Goal: Task Accomplishment & Management: Complete application form

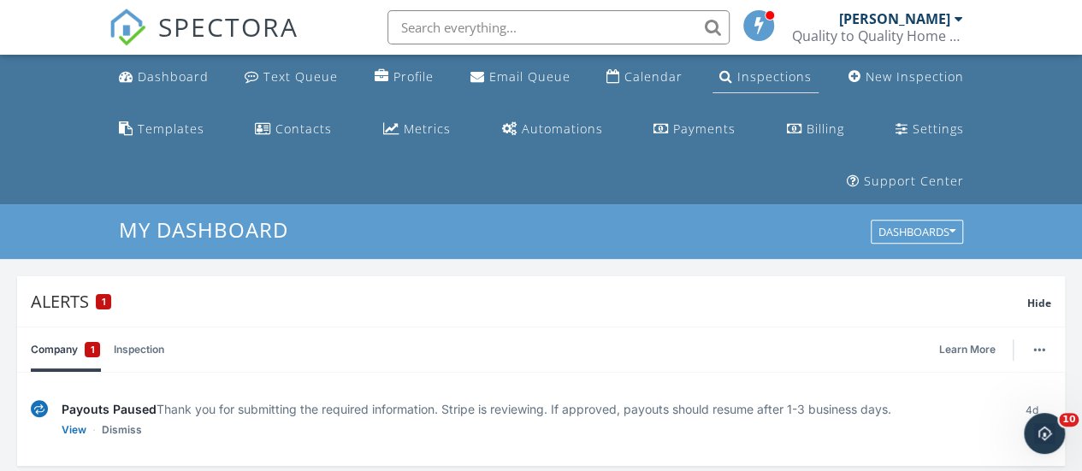
click at [740, 73] on div "Inspections" at bounding box center [774, 76] width 74 height 16
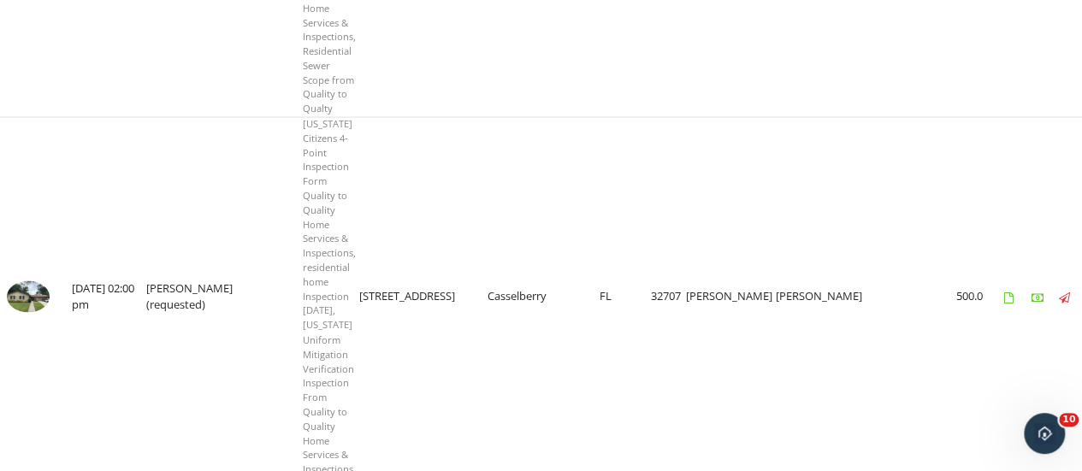
scroll to position [1605, 0]
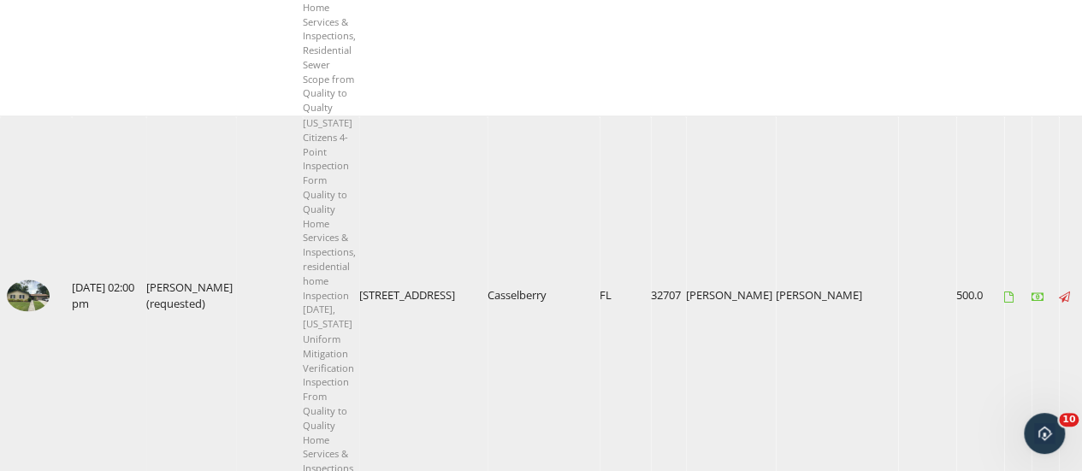
click at [37, 280] on img at bounding box center [28, 296] width 43 height 32
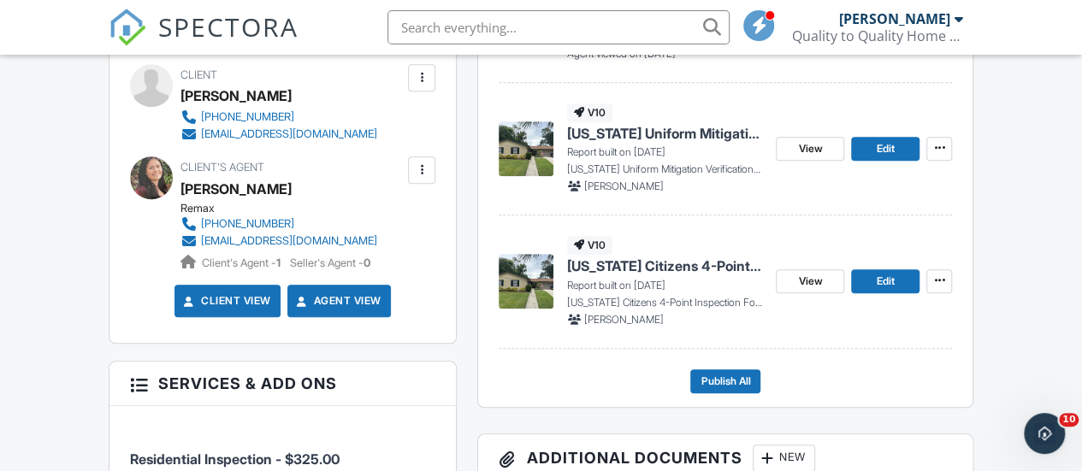
scroll to position [704, 0]
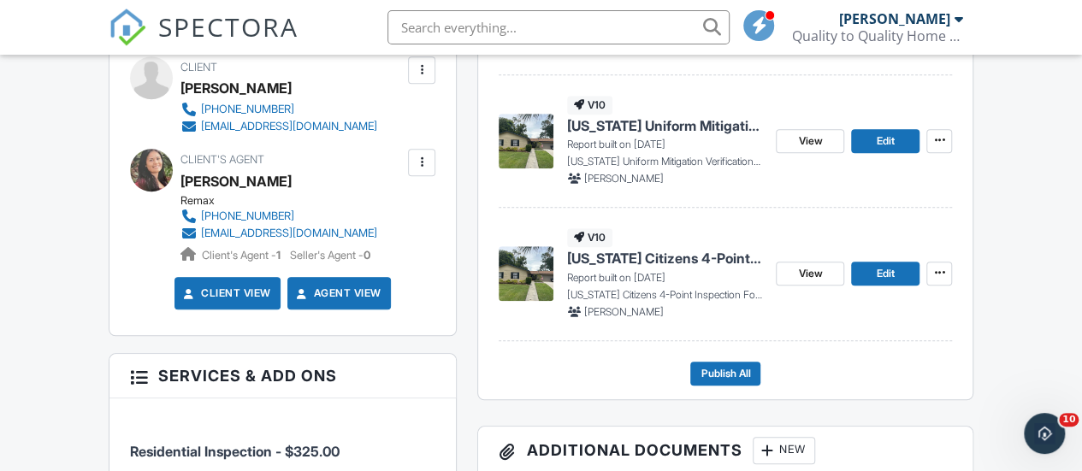
click at [592, 186] on div "v10 [US_STATE] Uniform Mitigation Verification Inspection From Quality to Quali…" at bounding box center [664, 141] width 195 height 91
click at [592, 135] on span "[US_STATE] Uniform Mitigation Verification Inspection From Quality to Quality H…" at bounding box center [664, 125] width 195 height 19
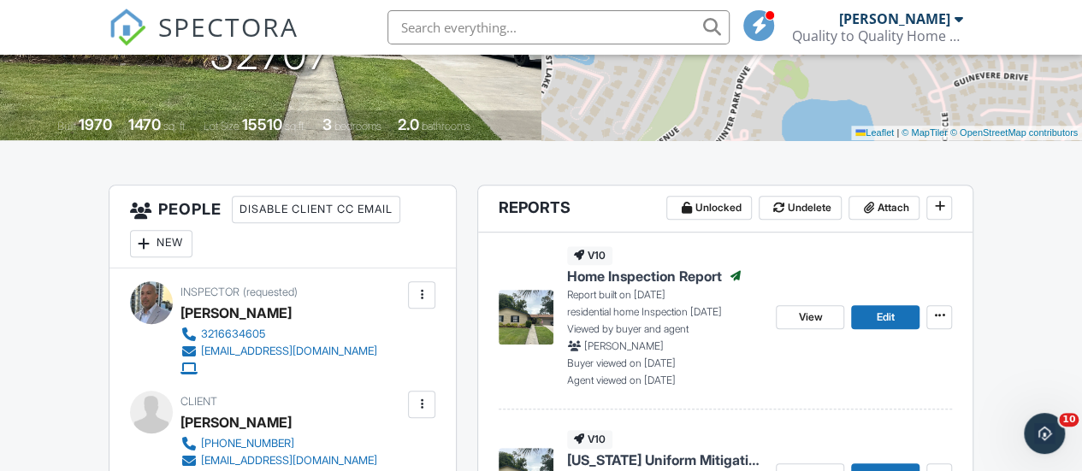
scroll to position [397, 0]
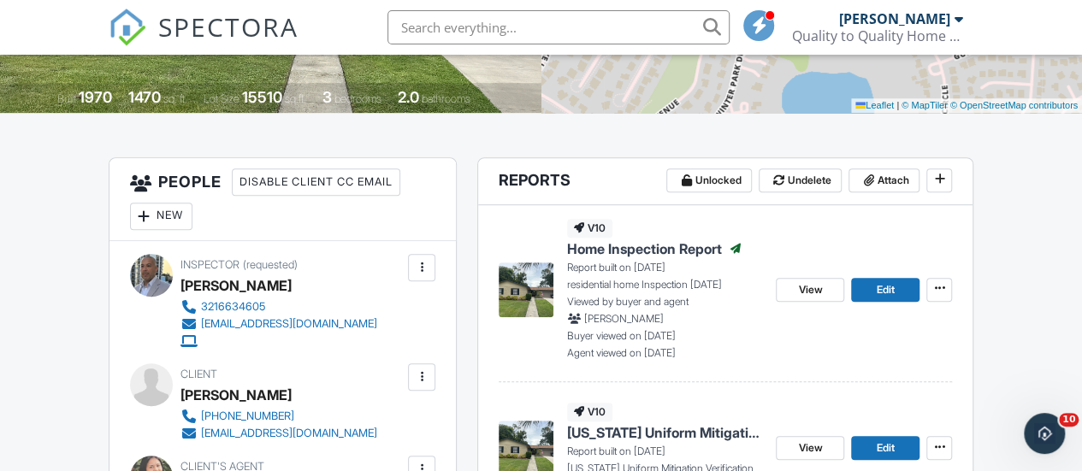
click at [681, 258] on span "Home Inspection Report" at bounding box center [644, 248] width 155 height 19
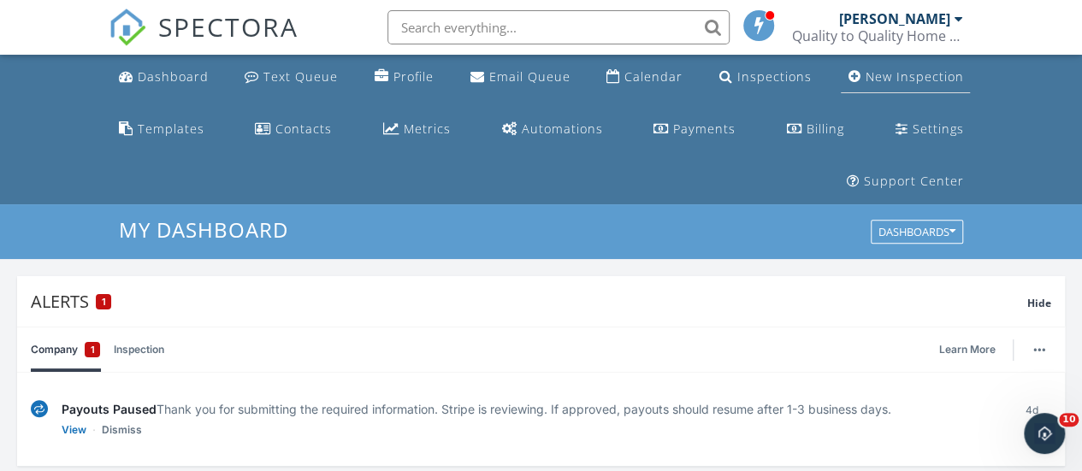
click at [887, 79] on div "New Inspection" at bounding box center [913, 76] width 98 height 16
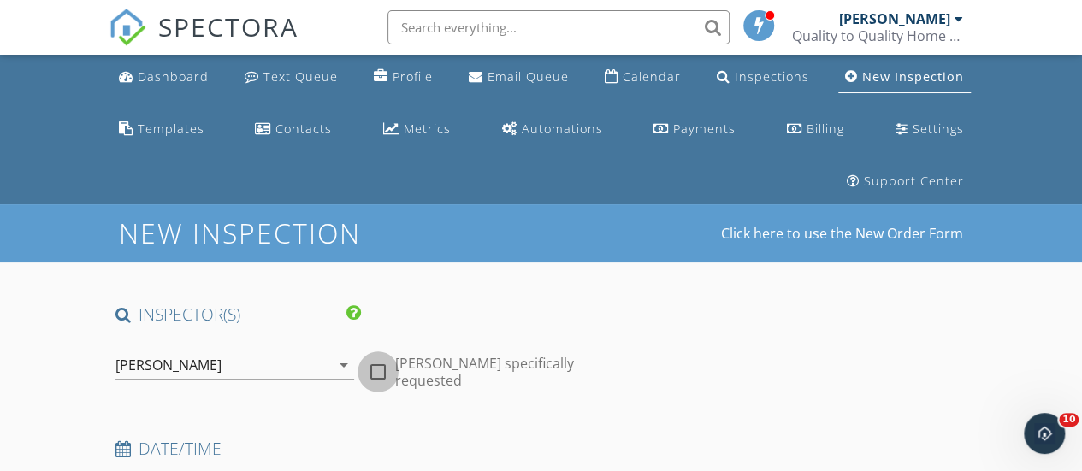
click at [376, 357] on div at bounding box center [377, 371] width 29 height 29
checkbox input "true"
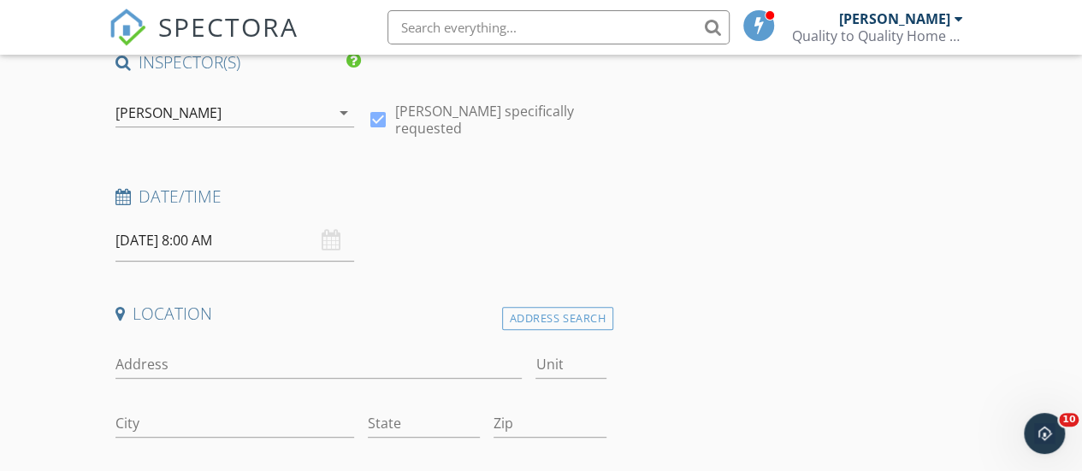
scroll to position [256, 0]
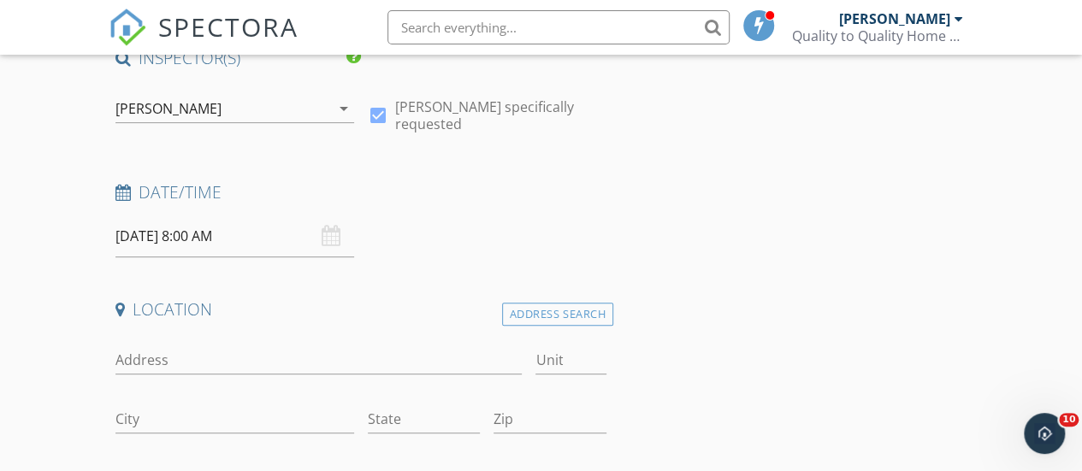
click at [335, 215] on div "09/30/2025 8:00 AM" at bounding box center [234, 236] width 239 height 42
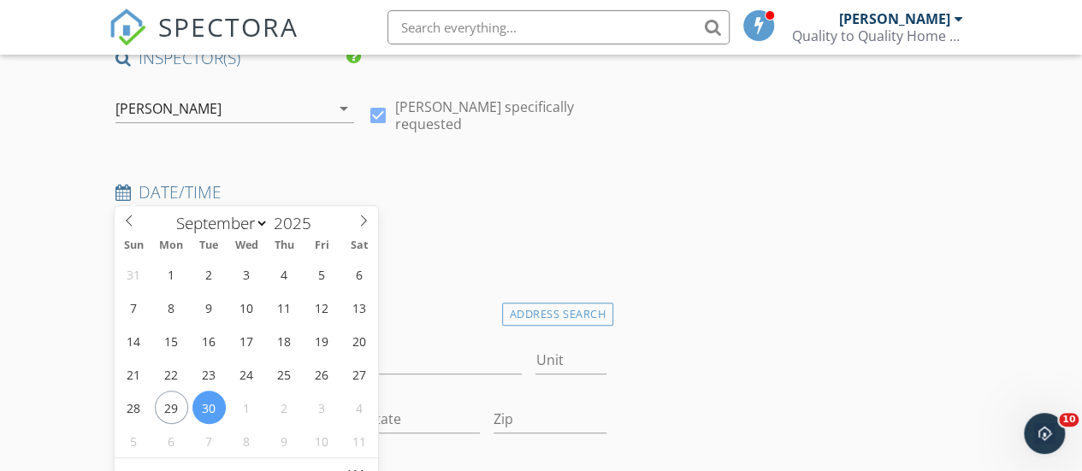
click at [208, 215] on input "09/30/2025 8:00 AM" at bounding box center [234, 236] width 239 height 42
select select "9"
type input "10/01/2025 8:00 AM"
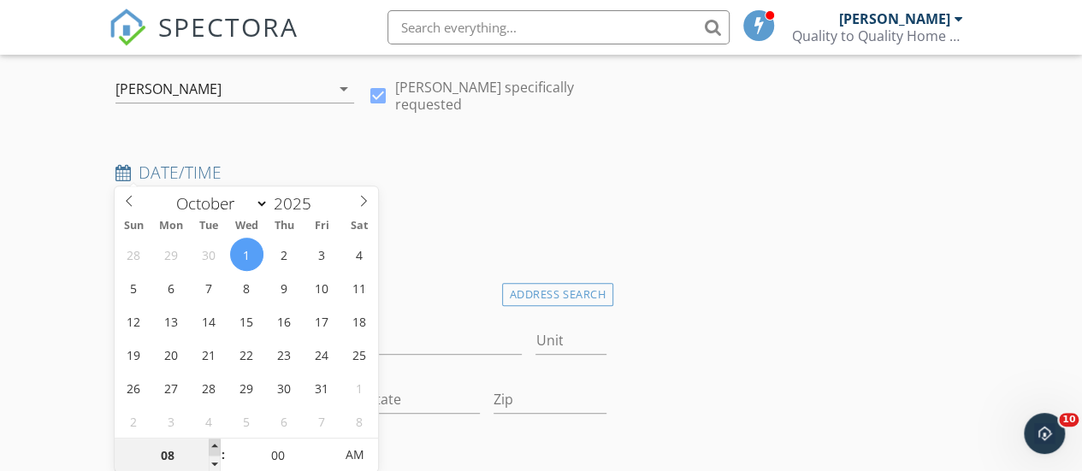
type input "09"
type input "[DATE] 9:00 AM"
click at [217, 445] on span at bounding box center [215, 447] width 12 height 17
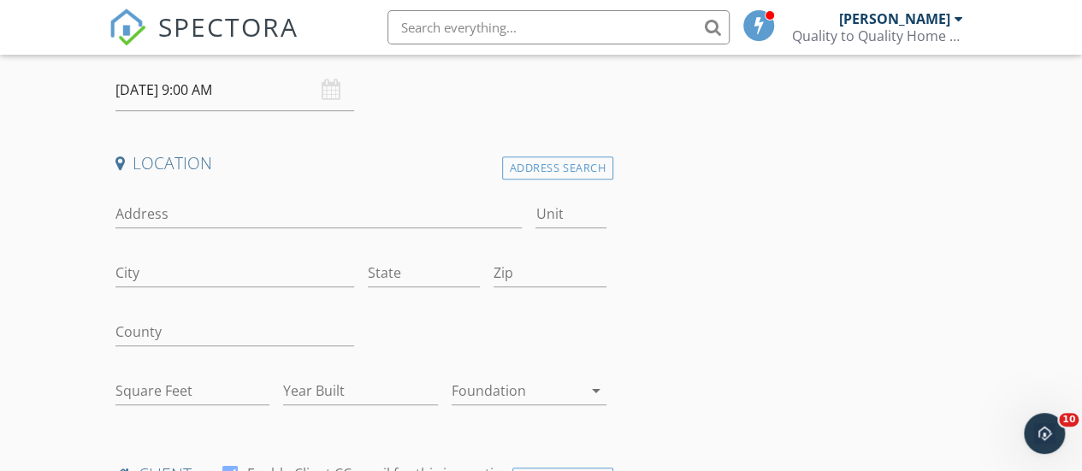
scroll to position [404, 0]
click at [361, 198] on input "Address" at bounding box center [318, 212] width 407 height 28
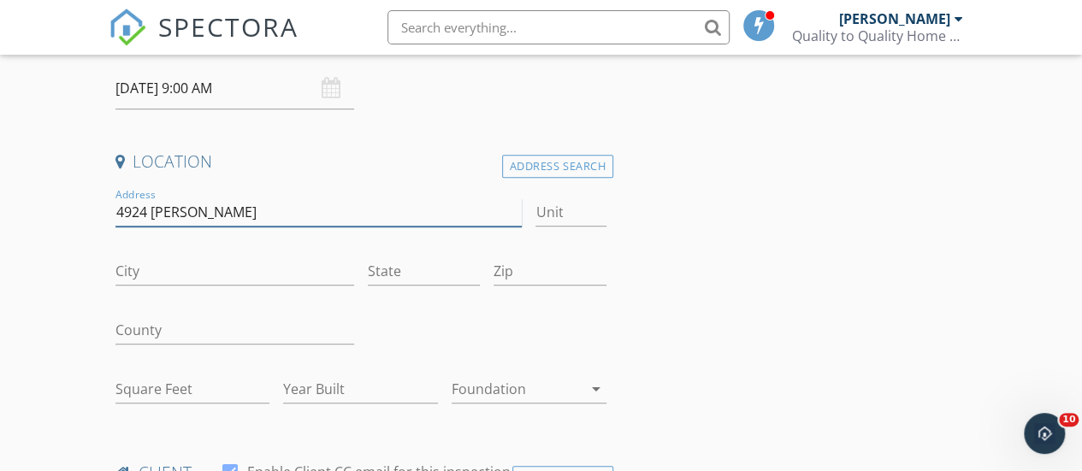
type input "4924 olivia"
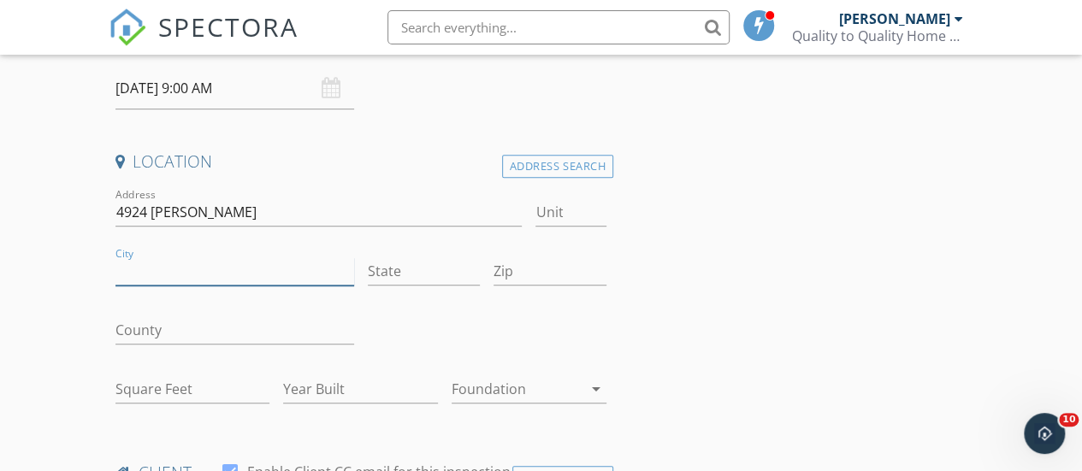
click at [250, 257] on input "City" at bounding box center [234, 271] width 239 height 28
type input "St. Cloud"
click at [388, 257] on input "State" at bounding box center [424, 271] width 113 height 28
drag, startPoint x: 388, startPoint y: 221, endPoint x: 450, endPoint y: 256, distance: 70.8
click at [450, 256] on div "Address 4924 olivia Unit City St. Cloud State Zip County Square Feet Year Built…" at bounding box center [361, 303] width 504 height 236
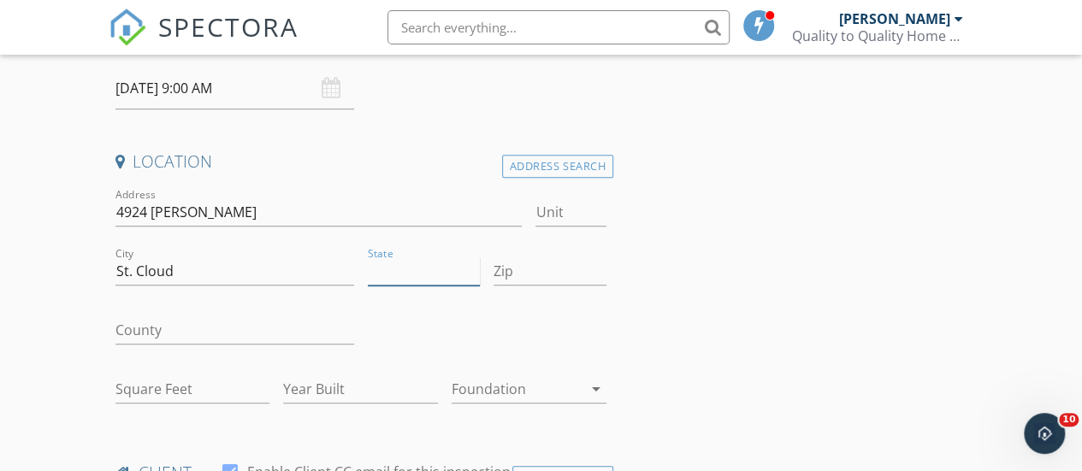
type input "FL"
type input "32824"
type input "United States"
type input "QU"
type input "321-663-4605"
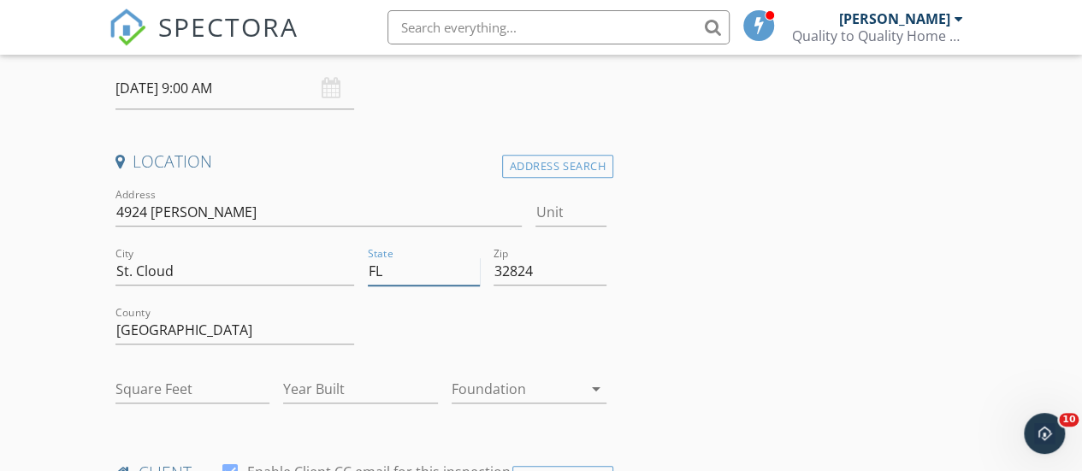
scroll to position [386, 0]
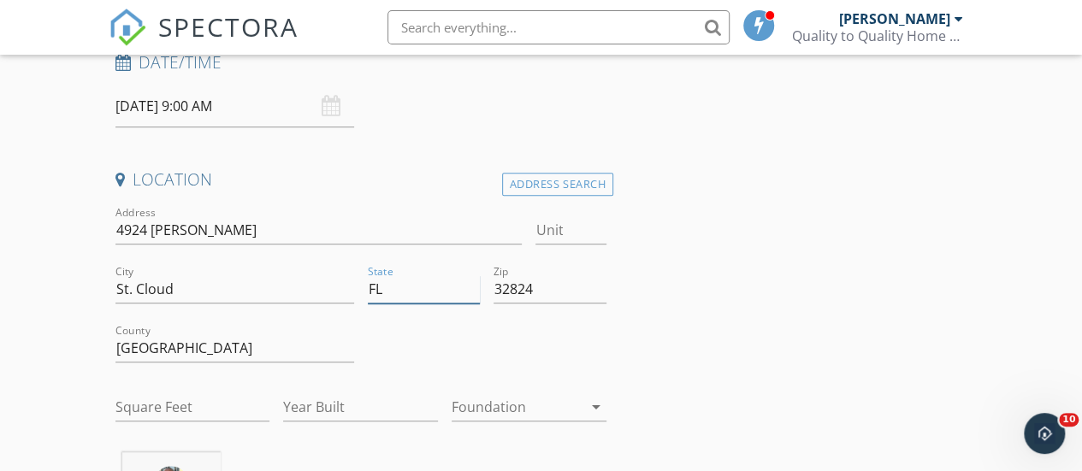
type input "3854"
type input "2020"
click at [581, 275] on input "32824" at bounding box center [549, 289] width 113 height 28
type input "334772"
type input "3854"
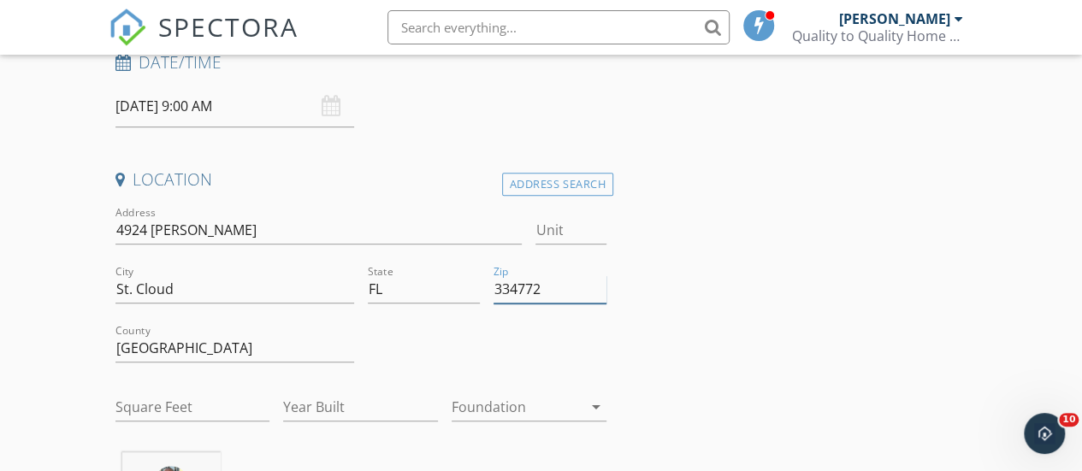
type input "2020"
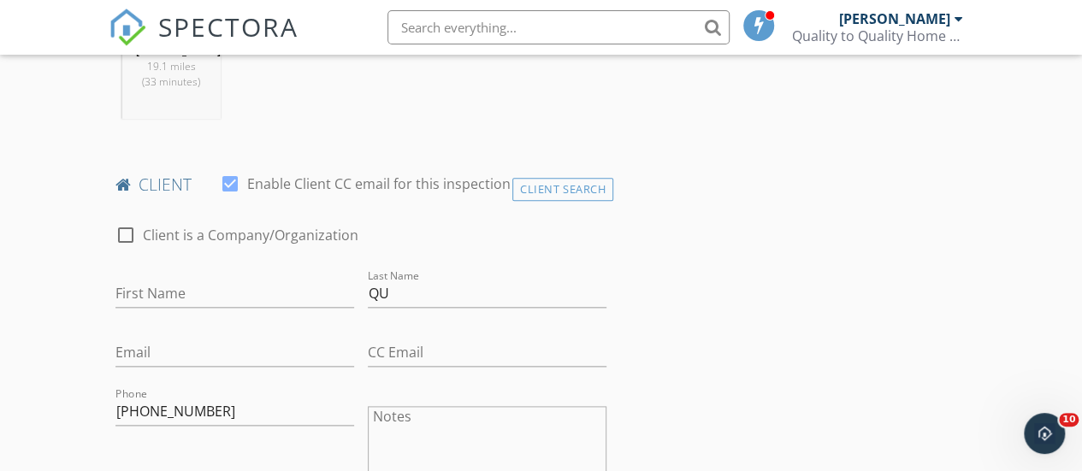
scroll to position [922, 0]
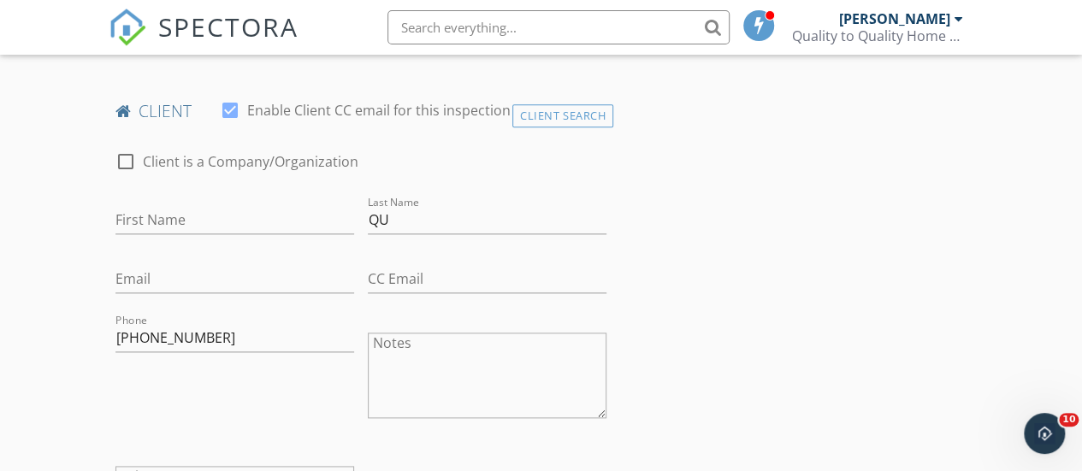
type input "334772"
click at [488, 206] on input "QU" at bounding box center [487, 220] width 239 height 28
type input "Q"
click at [271, 324] on input "321-663-4605" at bounding box center [234, 338] width 239 height 28
type input "3"
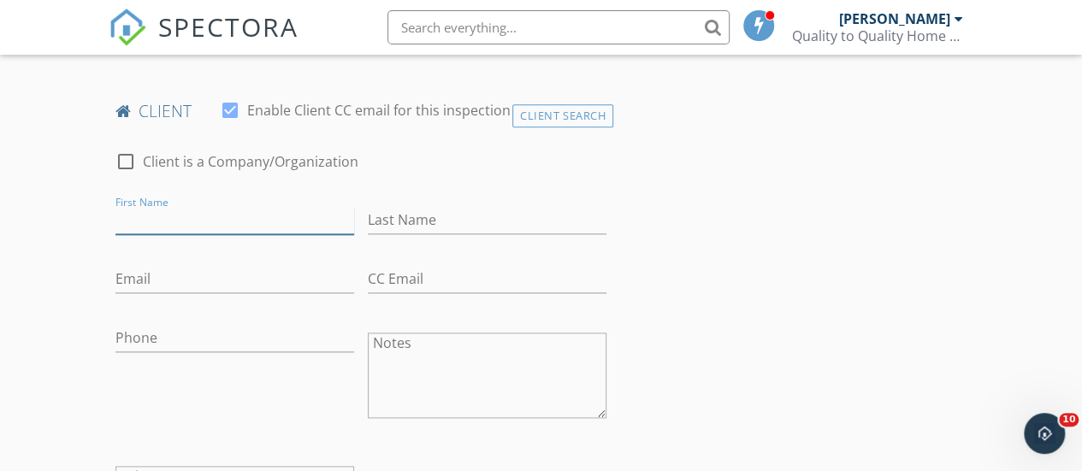
click at [208, 206] on input "First Name" at bounding box center [234, 220] width 239 height 28
type input "[PERSON_NAME]"
click at [397, 206] on input "Last Name" at bounding box center [487, 220] width 239 height 28
type input "Miles"
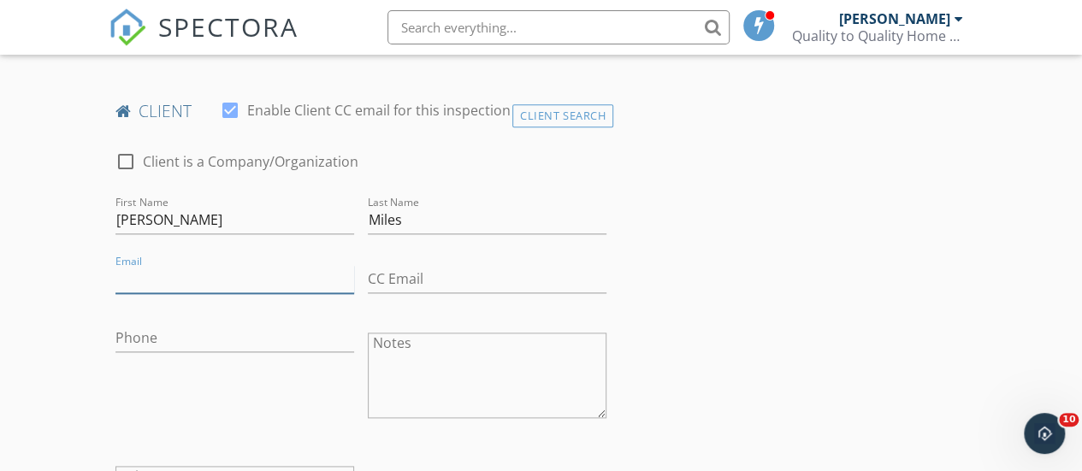
click at [263, 265] on input "Email" at bounding box center [234, 279] width 239 height 28
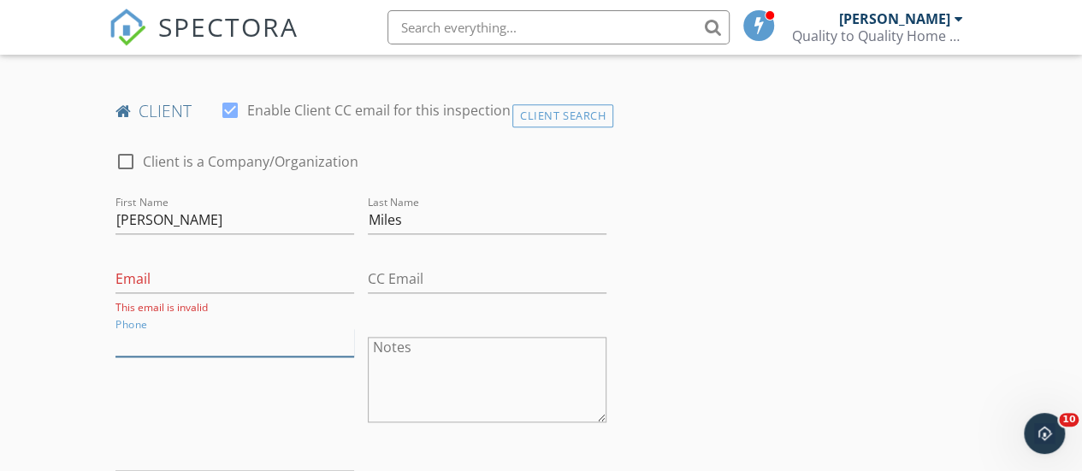
click at [165, 328] on input "Phone" at bounding box center [234, 342] width 239 height 28
type input "818-200-9435"
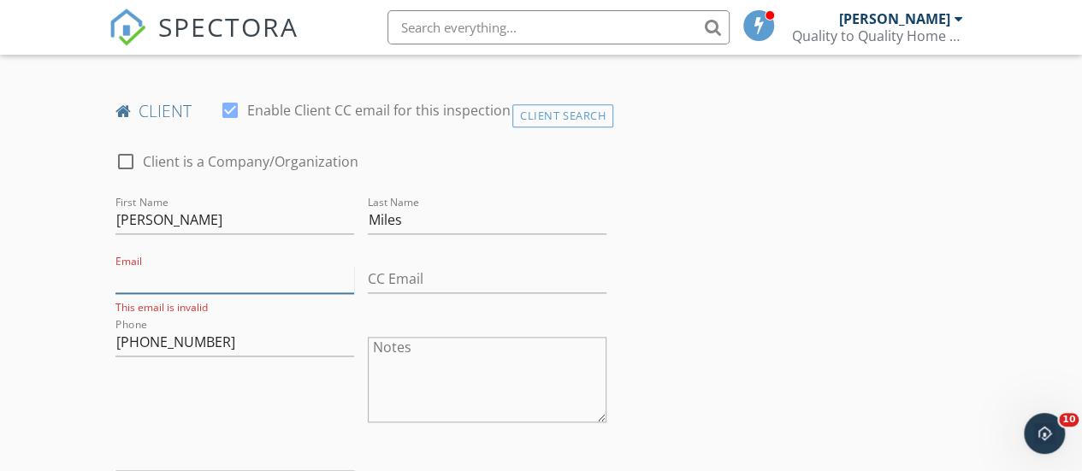
click at [137, 265] on input "Email" at bounding box center [234, 279] width 239 height 28
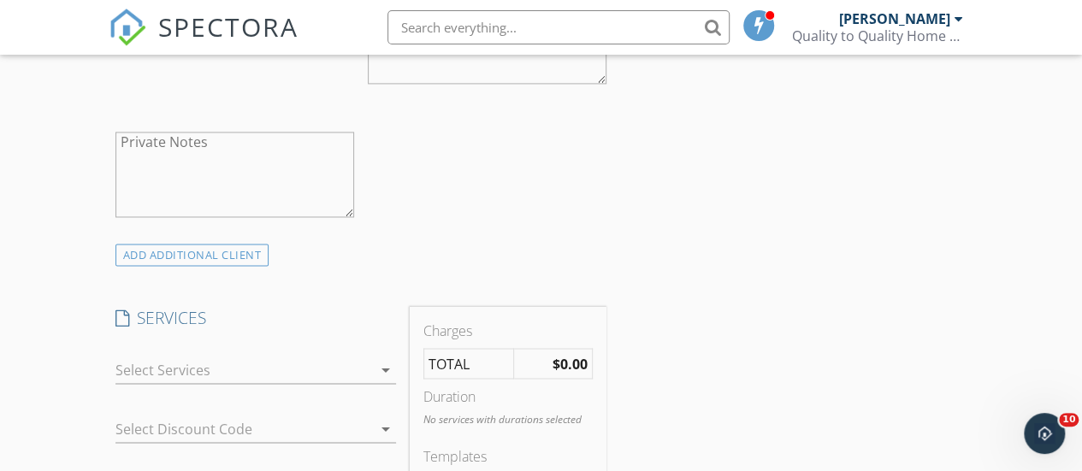
scroll to position [1351, 0]
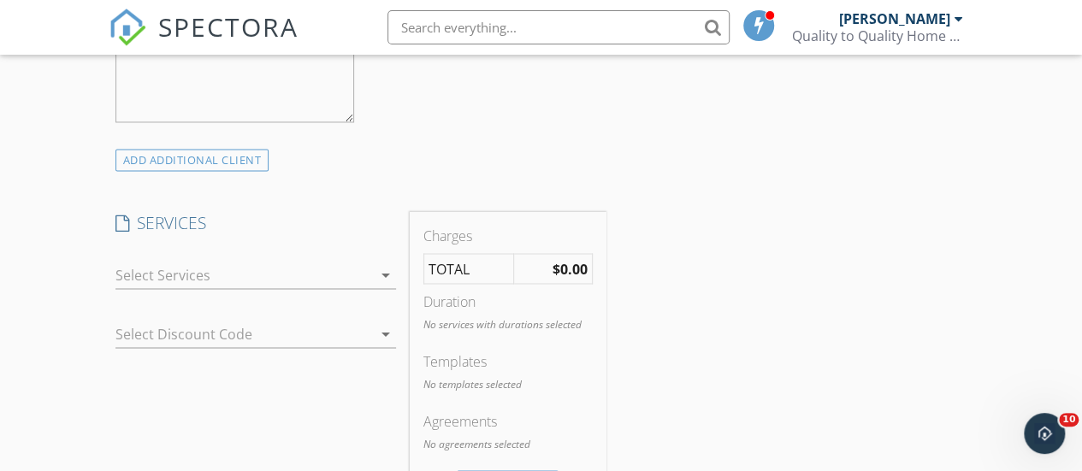
type input "mieselizabeth@icloud.com"
click at [390, 264] on icon "arrow_drop_down" at bounding box center [385, 274] width 21 height 21
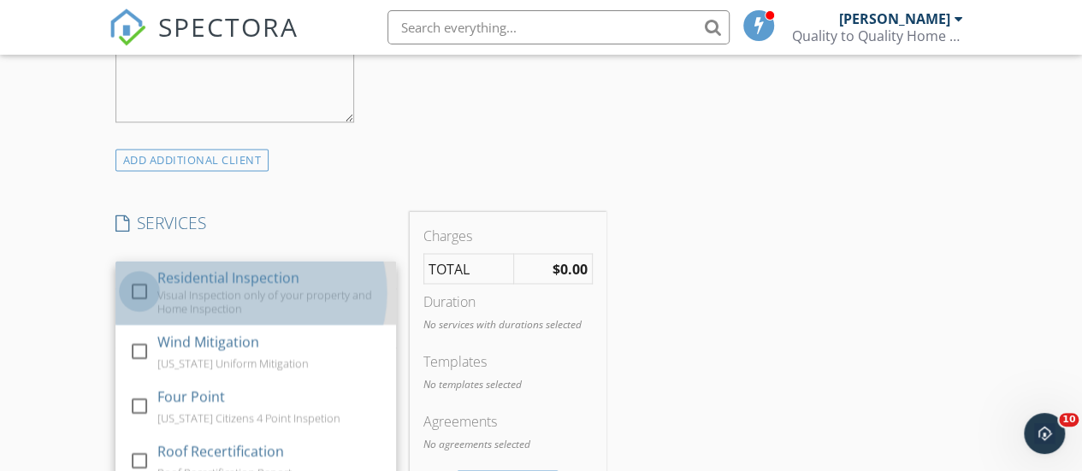
click at [136, 277] on div at bounding box center [139, 291] width 29 height 29
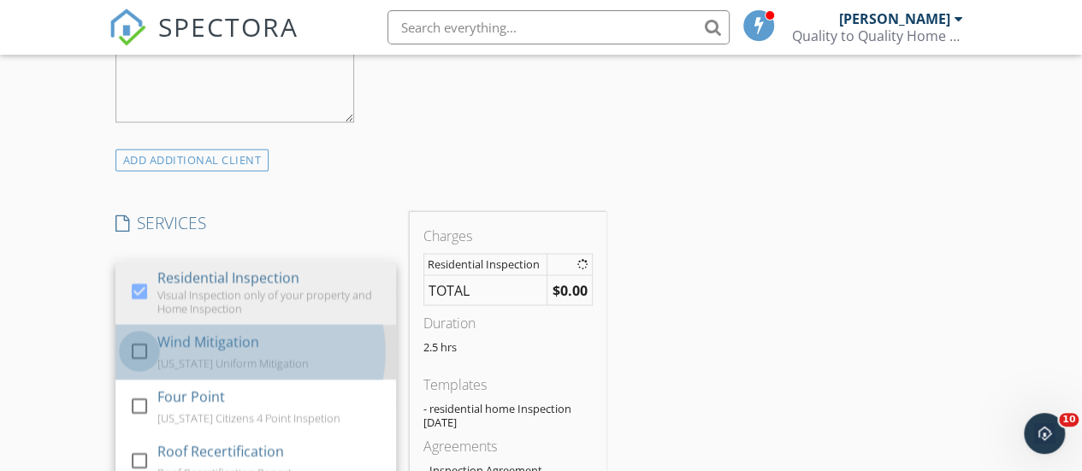
click at [141, 336] on div at bounding box center [139, 350] width 29 height 29
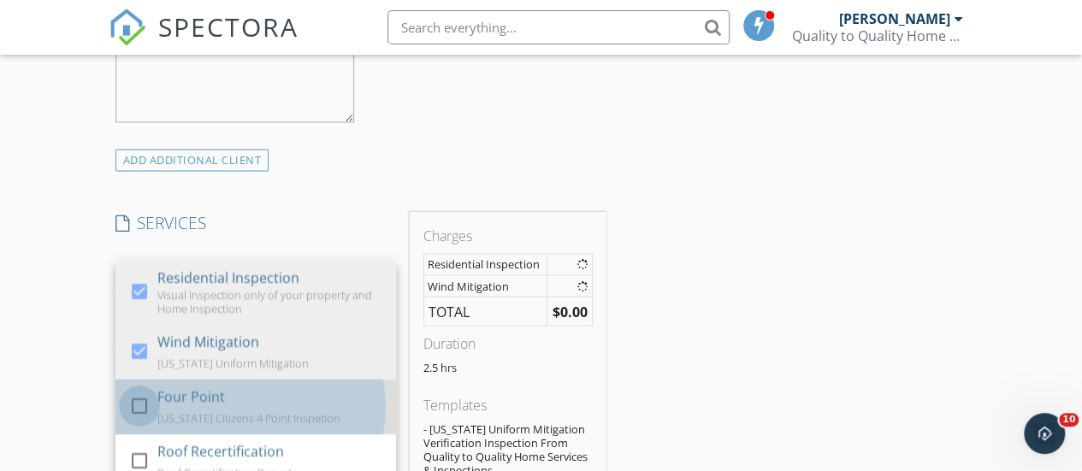
click at [142, 391] on div at bounding box center [139, 405] width 29 height 29
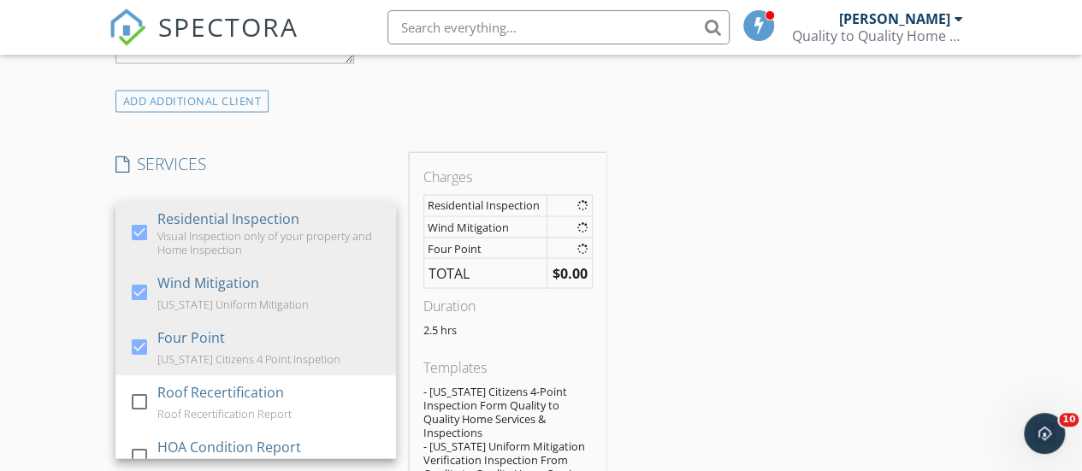
scroll to position [1407, 0]
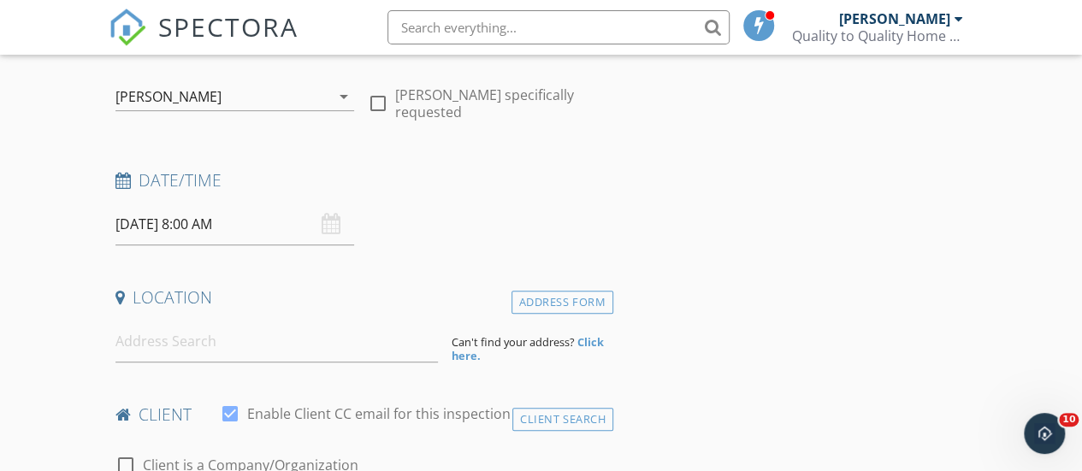
scroll to position [372, 0]
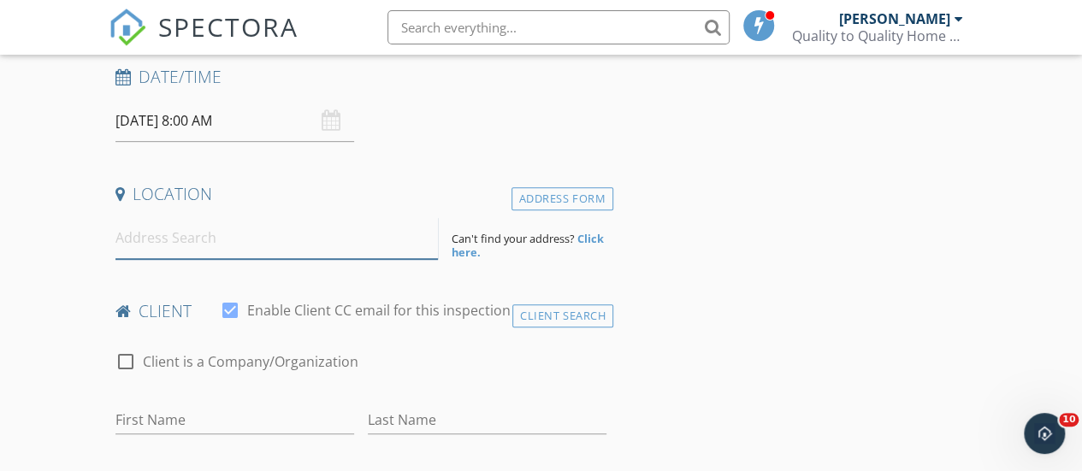
click at [274, 217] on input at bounding box center [276, 238] width 323 height 42
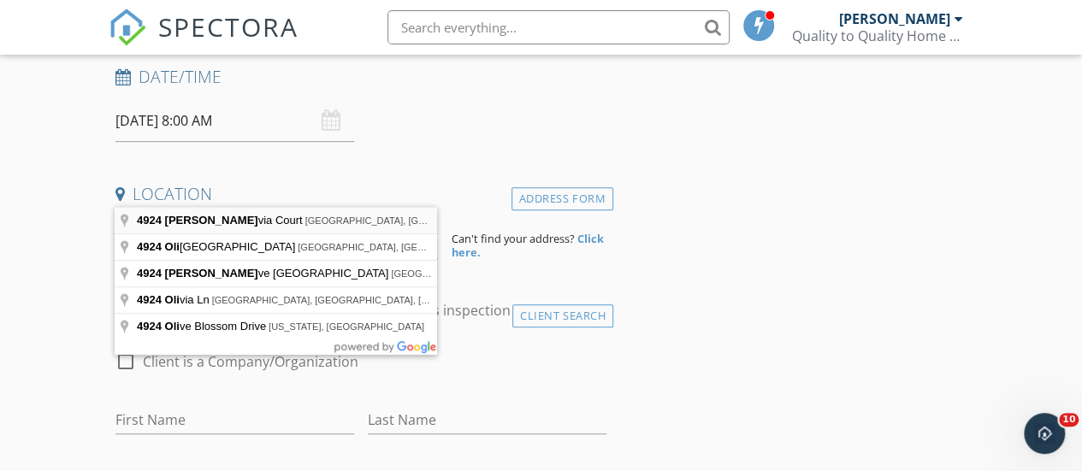
type input "4924 Olivia Court, St. Cloud, FL, USA"
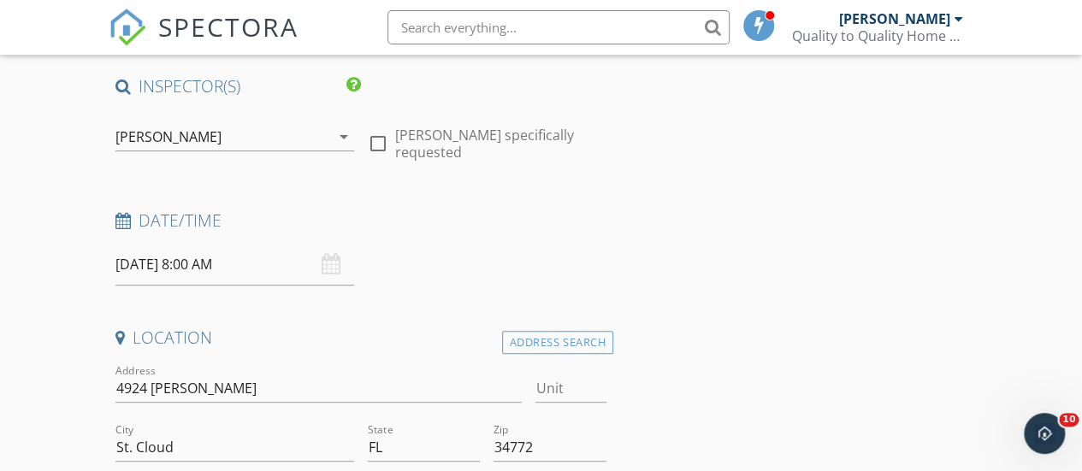
scroll to position [256, 0]
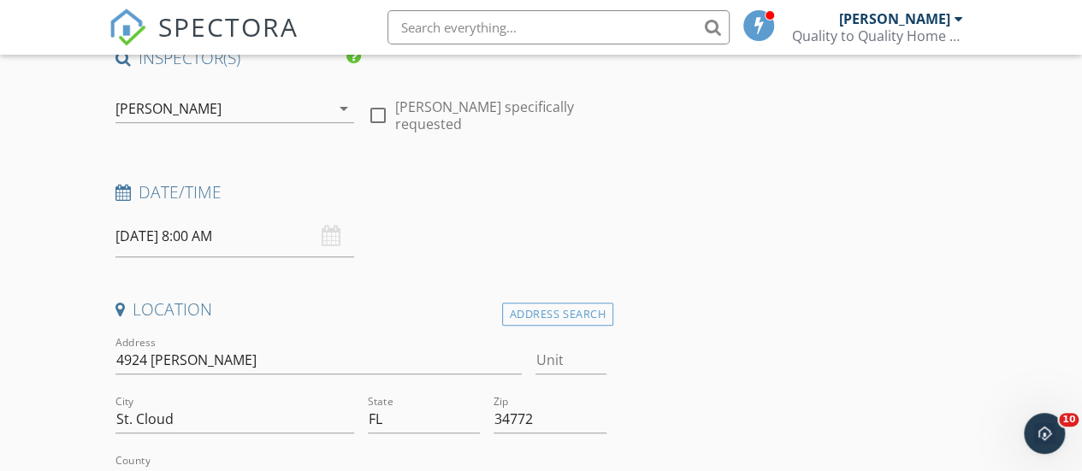
click at [168, 215] on input "09/30/2025 8:00 AM" at bounding box center [234, 236] width 239 height 42
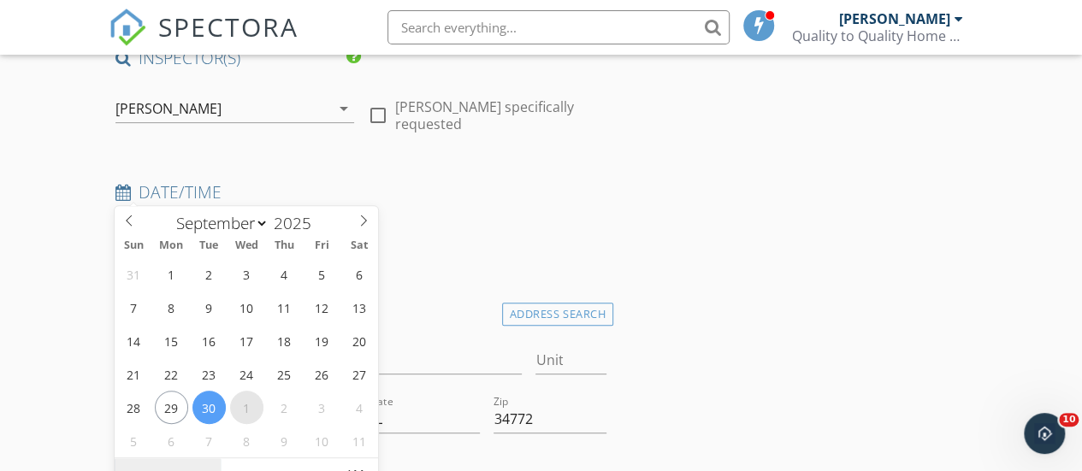
select select "9"
type input "10/01/2025 8:00 AM"
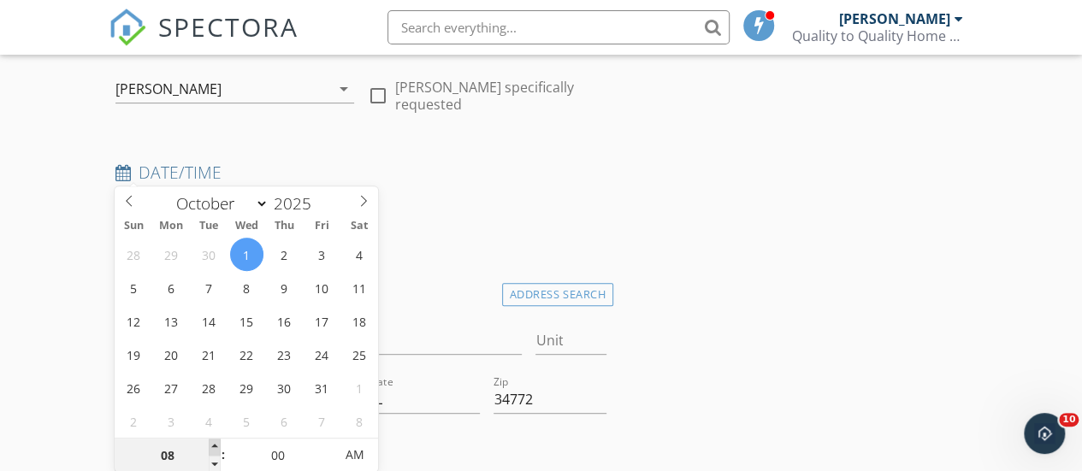
type input "09"
type input "10/01/2025 9:00 AM"
click at [214, 444] on span at bounding box center [215, 447] width 12 height 17
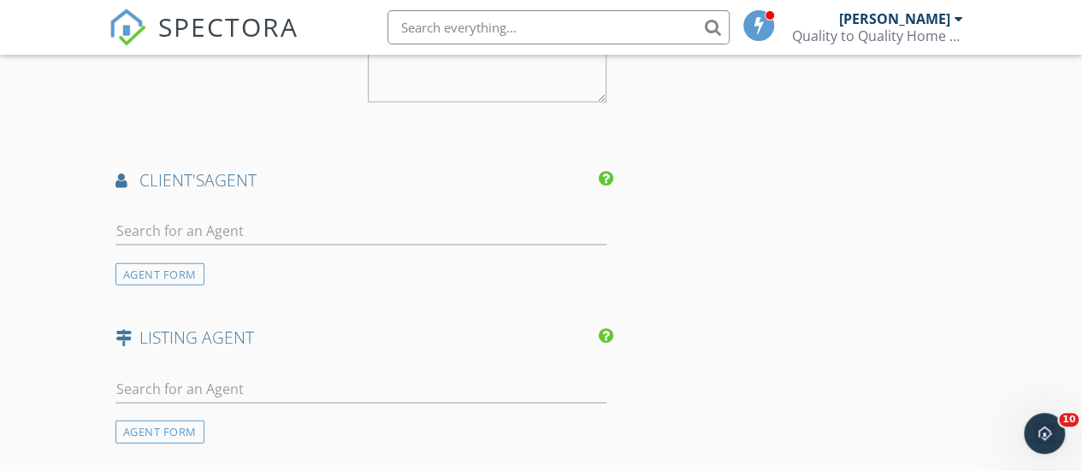
scroll to position [2070, 0]
click at [363, 216] on input "text" at bounding box center [360, 230] width 491 height 28
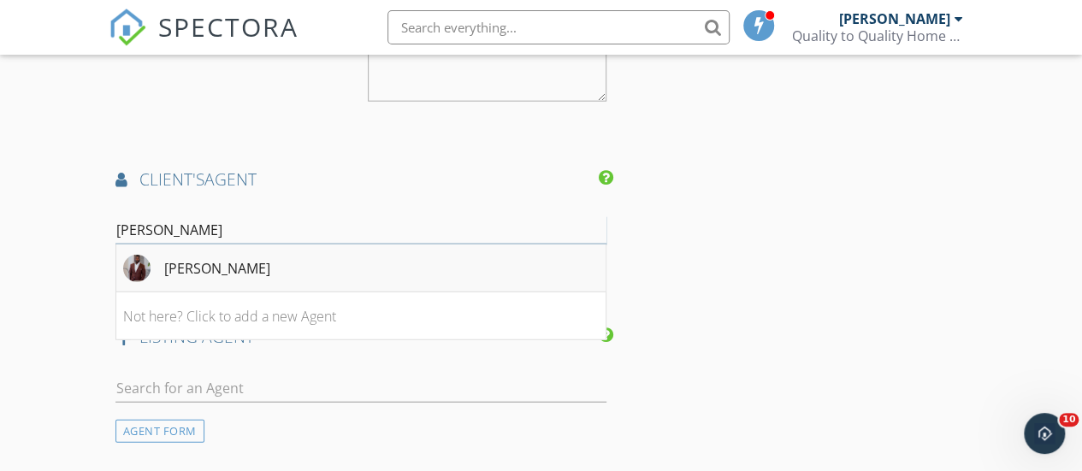
type input "lee"
click at [267, 245] on li "Lee Benett" at bounding box center [360, 269] width 489 height 48
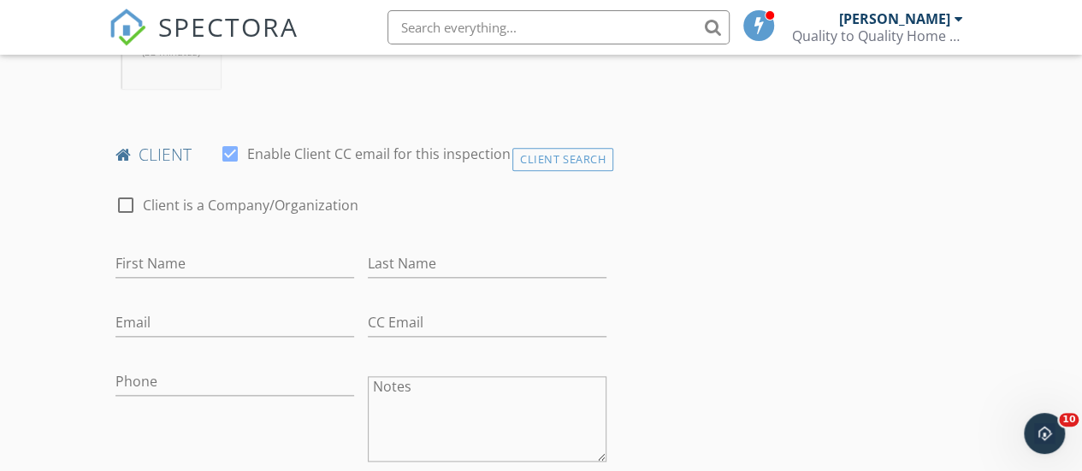
scroll to position [828, 0]
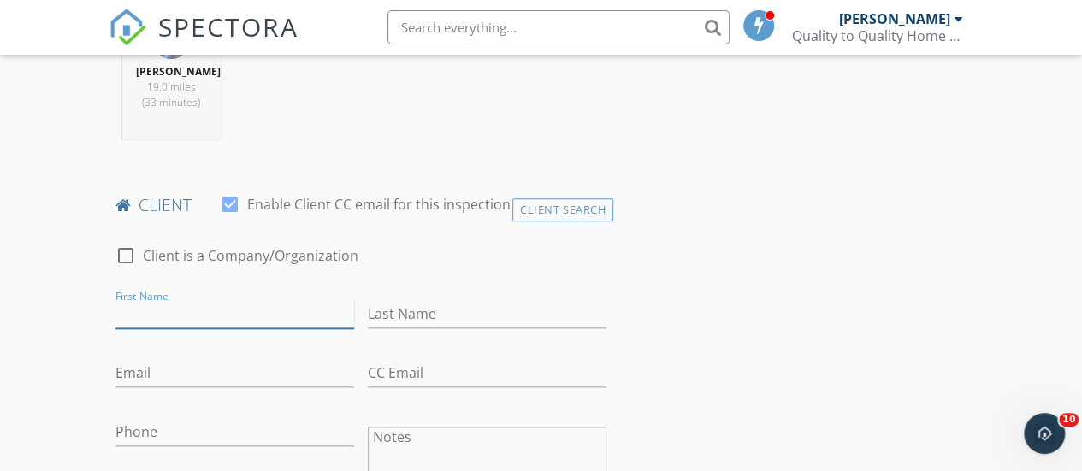
click at [220, 300] on input "First Name" at bounding box center [234, 314] width 239 height 28
type input "Elizabeth"
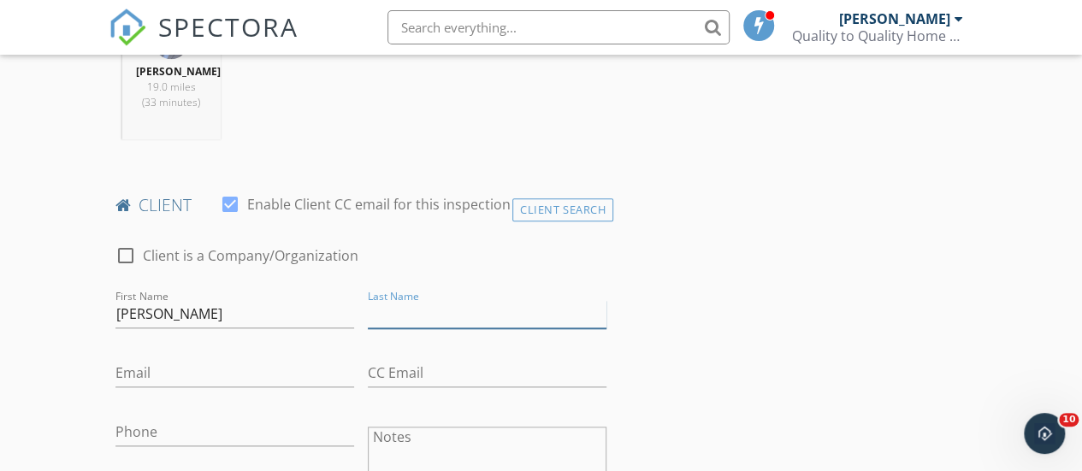
click at [398, 300] on input "Last Name" at bounding box center [487, 314] width 239 height 28
type input "Miles"
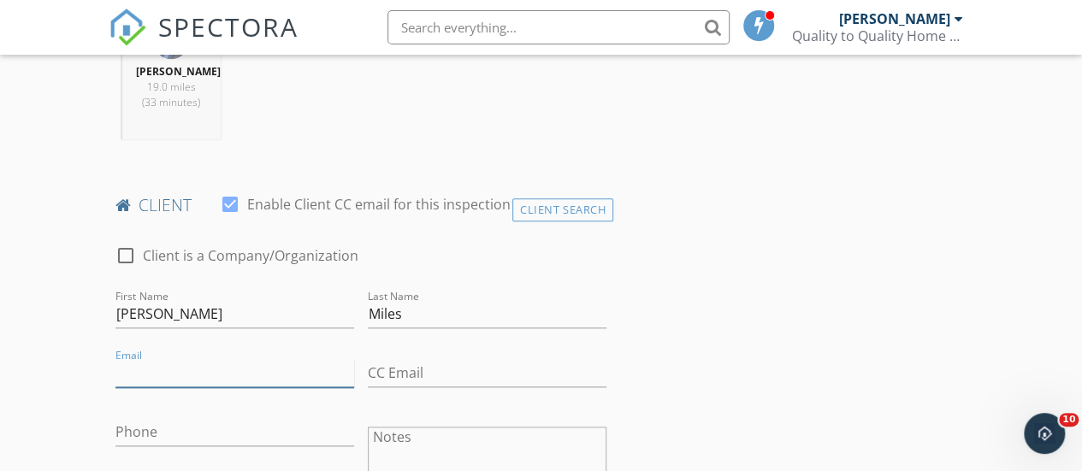
click at [294, 359] on input "Email" at bounding box center [234, 373] width 239 height 28
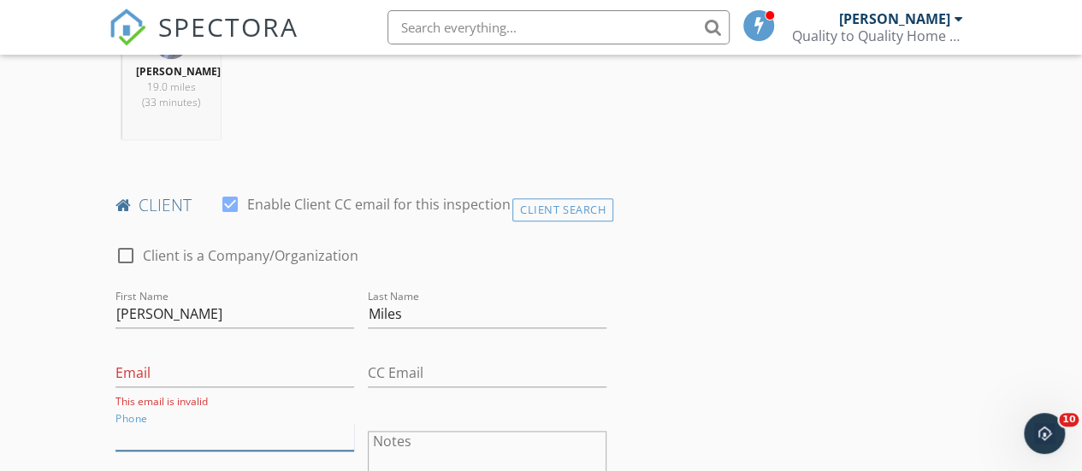
click at [222, 422] on input "Phone" at bounding box center [234, 436] width 239 height 28
click at [149, 422] on input "8" at bounding box center [234, 436] width 239 height 28
type input "818-200-9435"
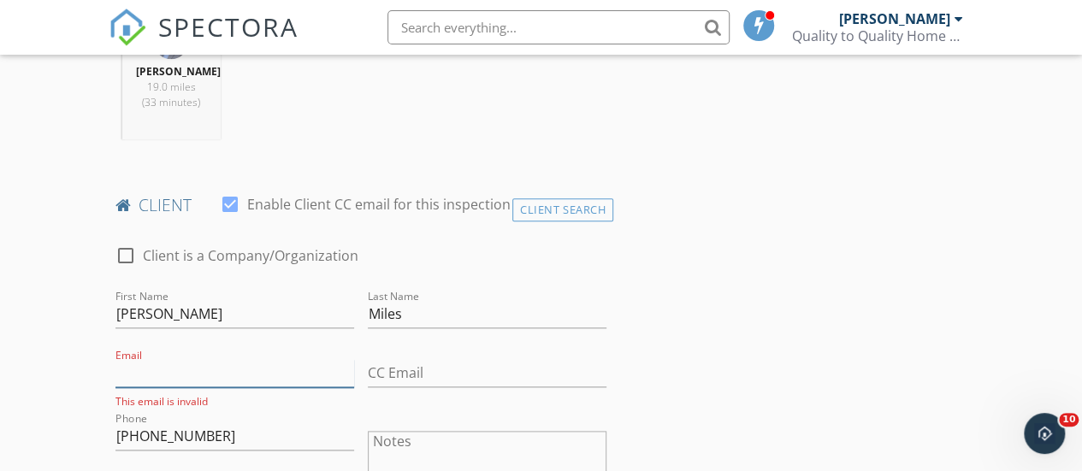
click at [139, 359] on input "Email" at bounding box center [234, 373] width 239 height 28
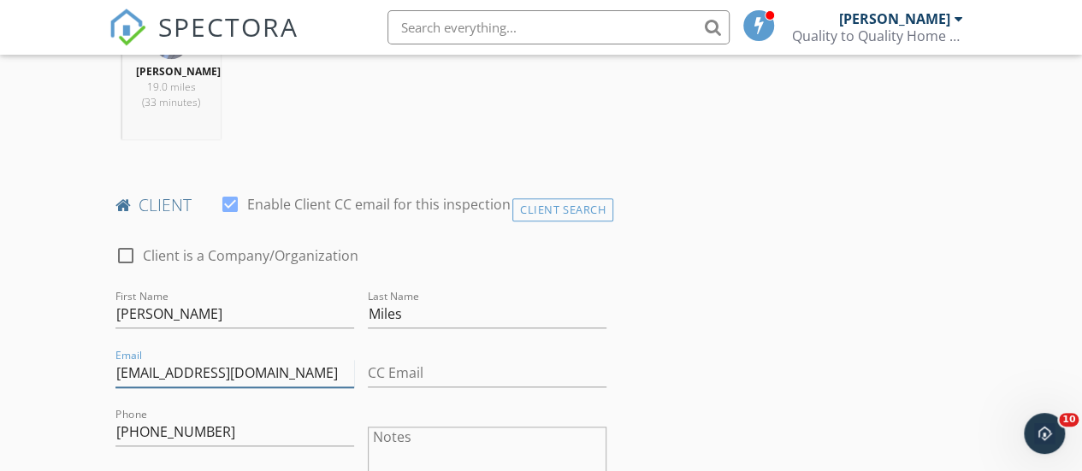
click at [132, 359] on input "miselizabeth@icloud.com" at bounding box center [234, 373] width 239 height 28
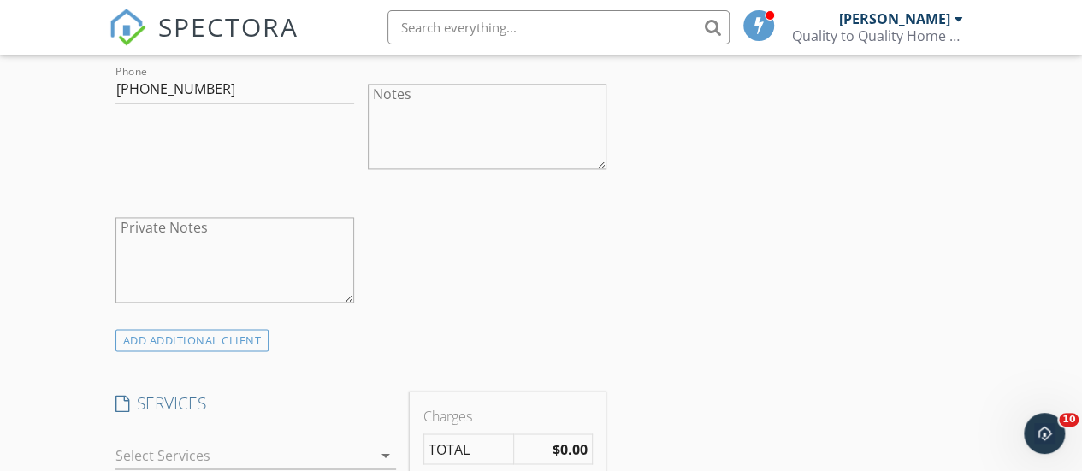
scroll to position [1304, 0]
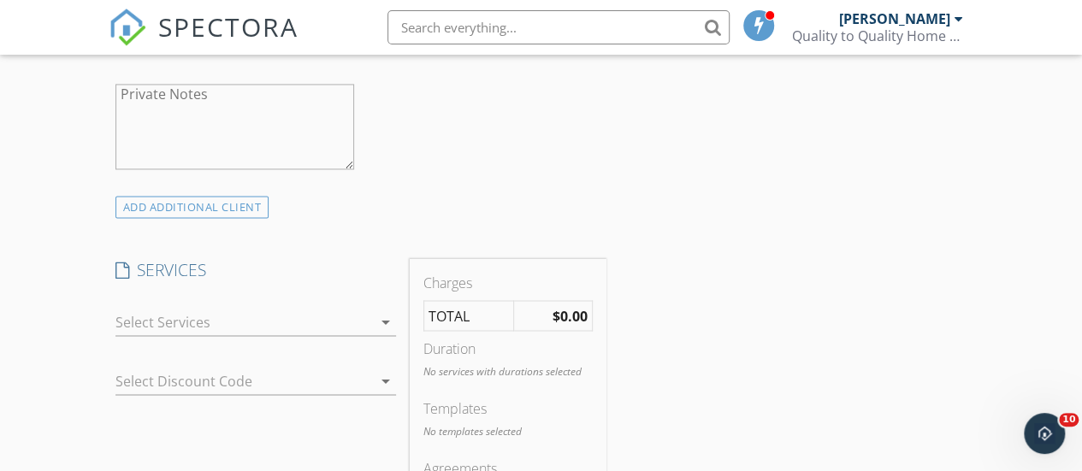
type input "mieselizabeth@icloud.com"
click at [388, 311] on icon "arrow_drop_down" at bounding box center [385, 321] width 21 height 21
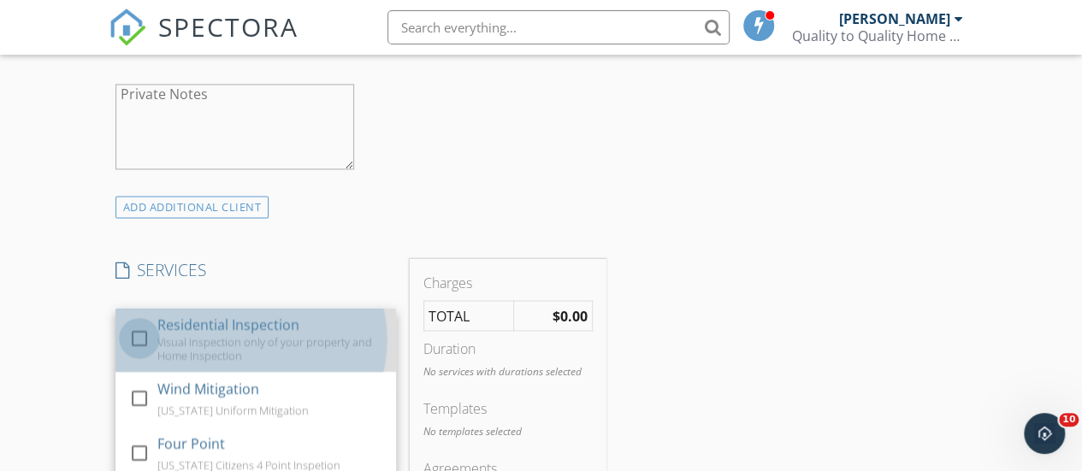
click at [145, 324] on div at bounding box center [139, 338] width 29 height 29
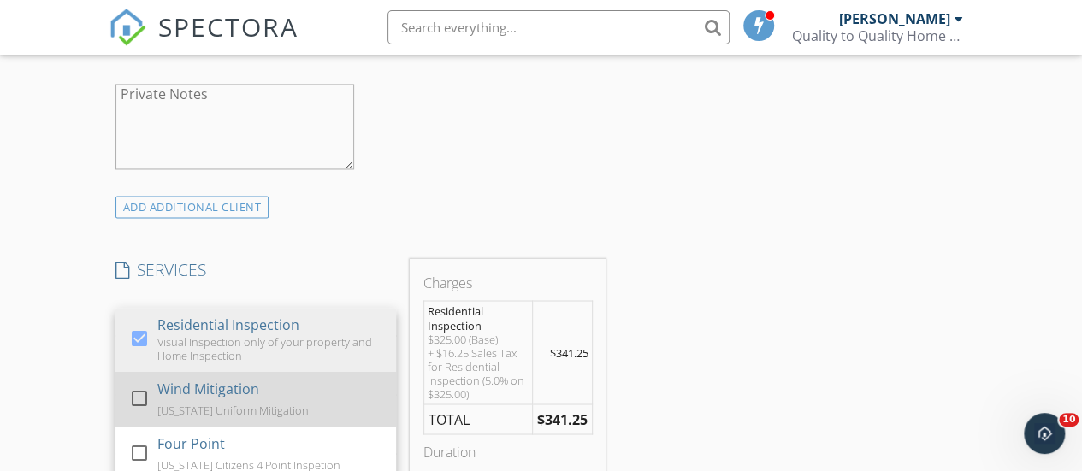
click at [137, 383] on div at bounding box center [139, 397] width 29 height 29
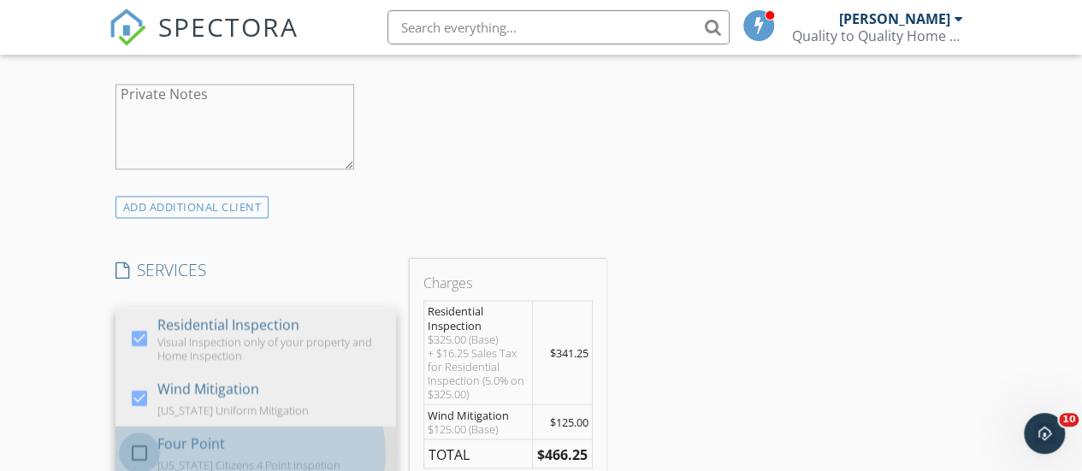
click at [140, 438] on div at bounding box center [139, 452] width 29 height 29
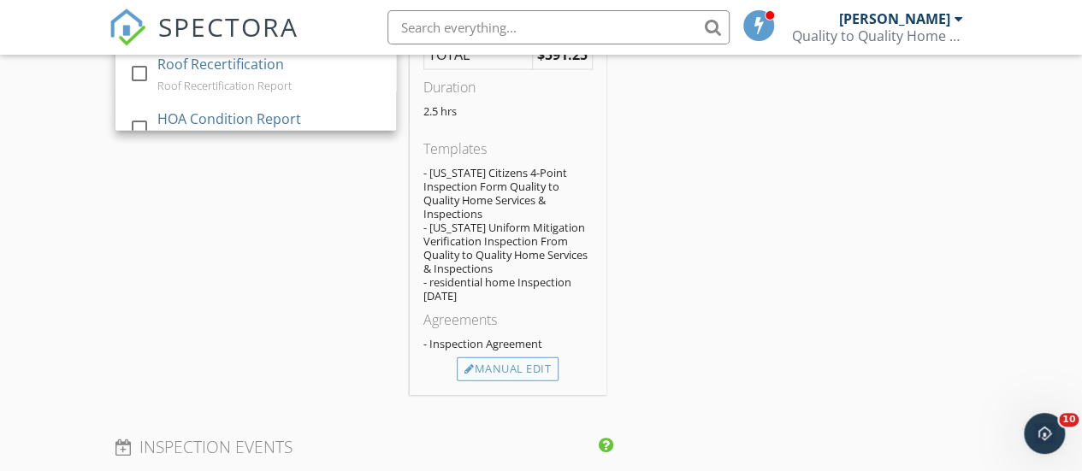
scroll to position [1800, 0]
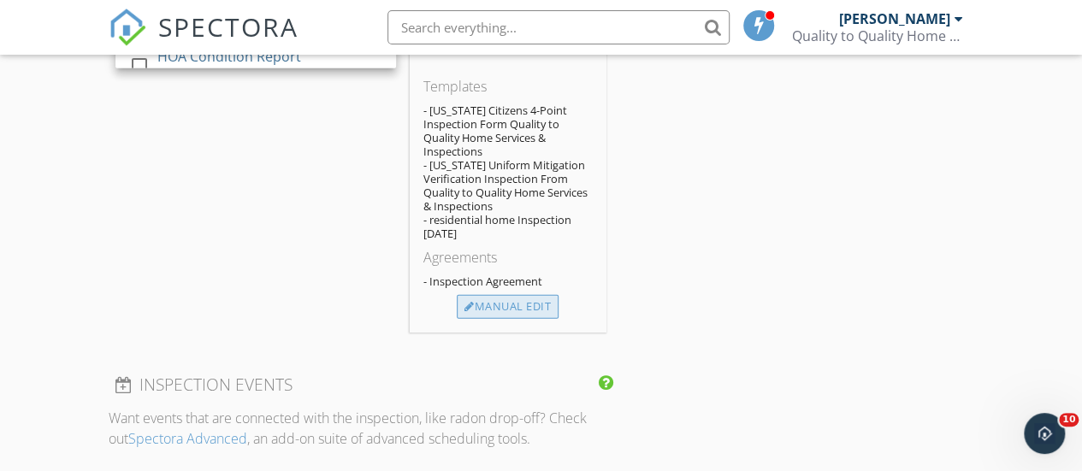
click at [512, 295] on div "Manual Edit" at bounding box center [508, 307] width 102 height 24
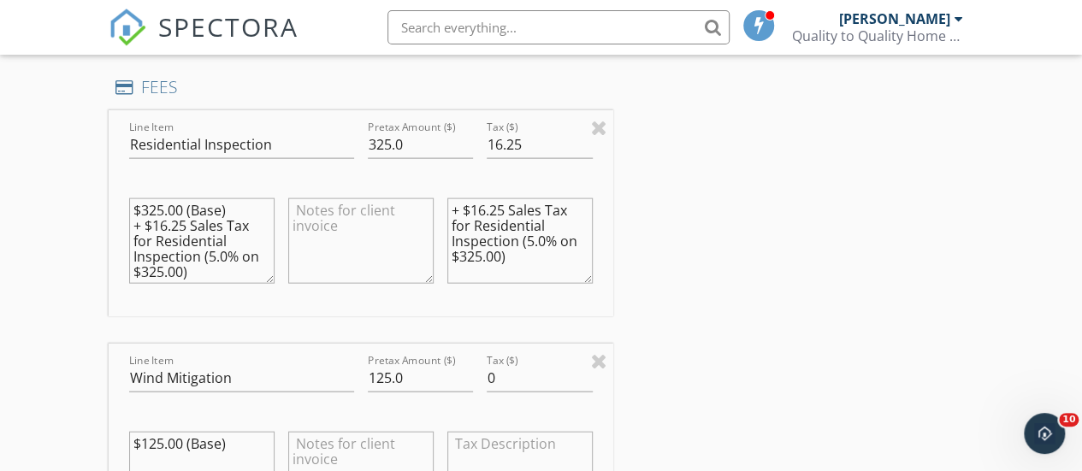
drag, startPoint x: 540, startPoint y: 220, endPoint x: 446, endPoint y: 156, distance: 113.3
click at [447, 198] on textarea "+ $16.25 Sales Tax for Residential Inspection (5.0% on $325.00)" at bounding box center [519, 240] width 145 height 85
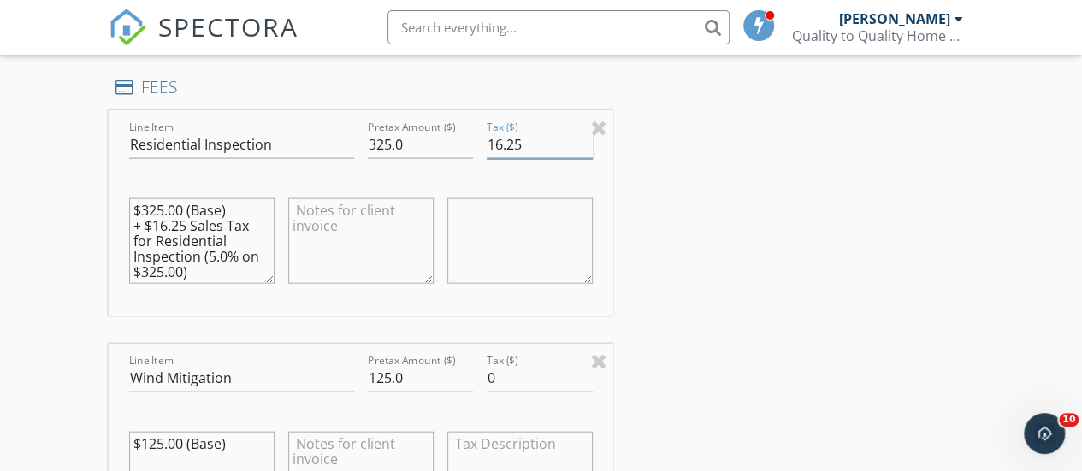
drag, startPoint x: 527, startPoint y: 100, endPoint x: 476, endPoint y: 104, distance: 50.6
click at [476, 110] on div "Line Item Residential Inspection Pretax Amount ($) 325.0 Tax ($) 16.25 $325.00 …" at bounding box center [361, 213] width 504 height 206
type input "0"
drag, startPoint x: 232, startPoint y: 239, endPoint x: 130, endPoint y: 142, distance: 140.3
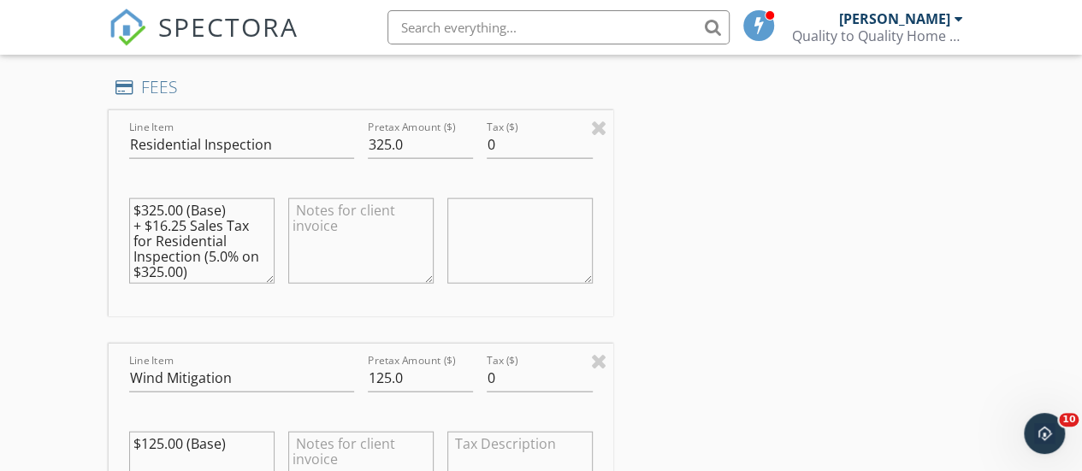
click at [130, 180] on div "$325.00 (Base) + $16.25 Sales Tax for Residential Inspection (5.0% on $325.00)" at bounding box center [201, 245] width 145 height 130
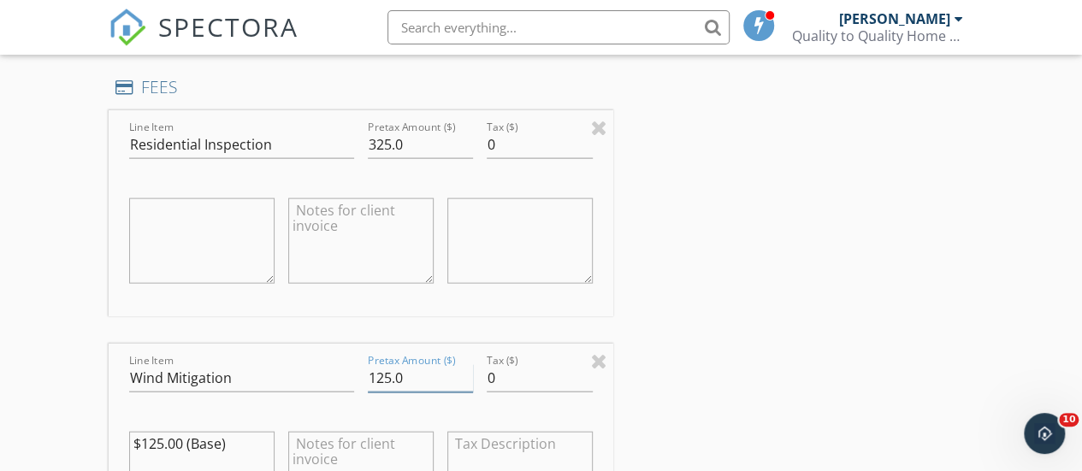
click at [383, 364] on input "125.0" at bounding box center [421, 378] width 106 height 28
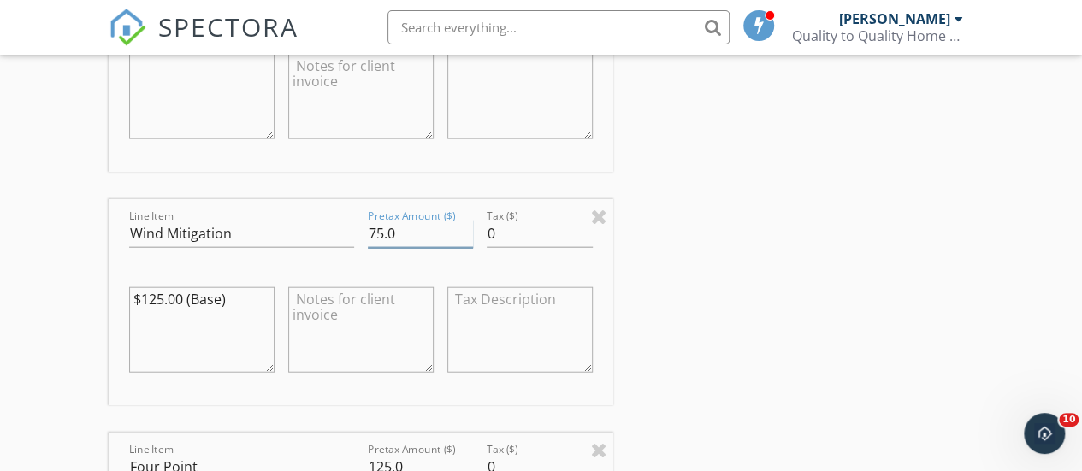
scroll to position [2034, 0]
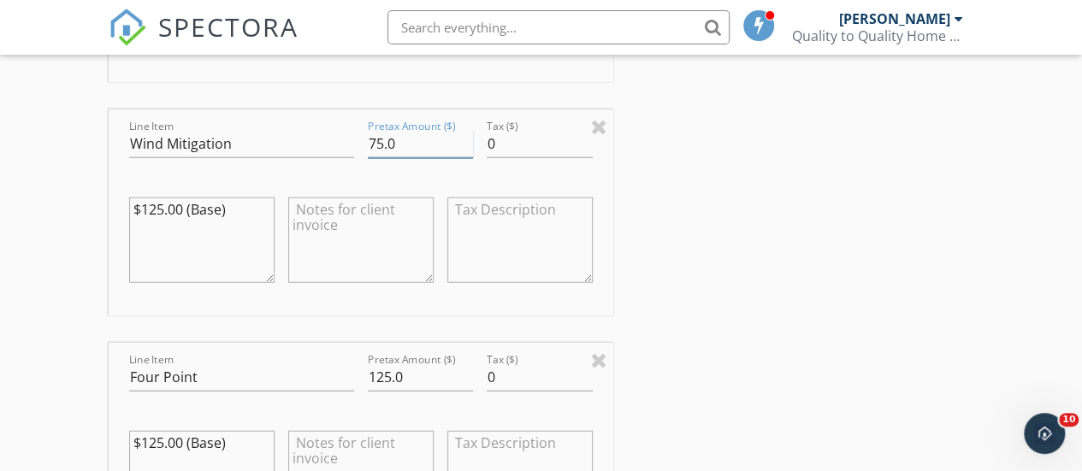
type input "75.0"
click at [381, 363] on input "125.0" at bounding box center [421, 377] width 106 height 28
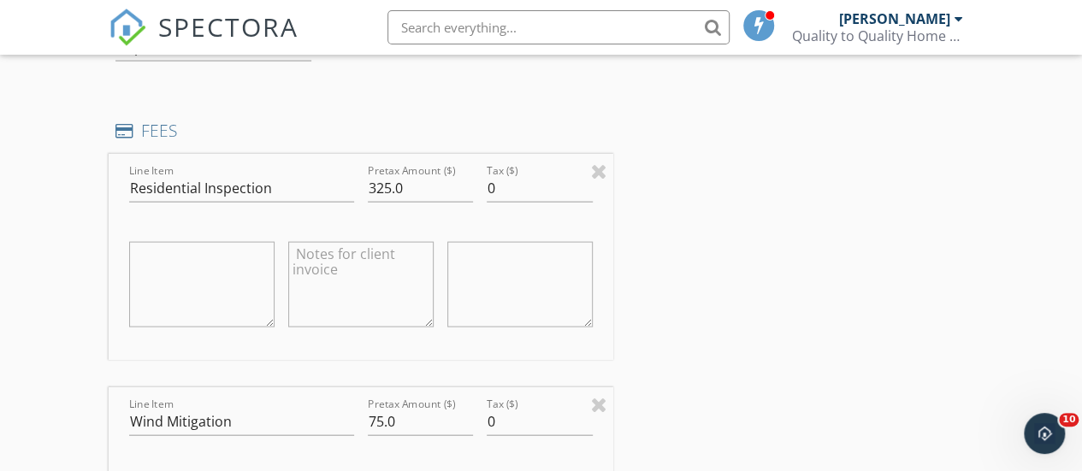
scroll to position [1760, 0]
type input "75.0"
click at [385, 170] on input "325.0" at bounding box center [421, 184] width 106 height 28
type input "600.0"
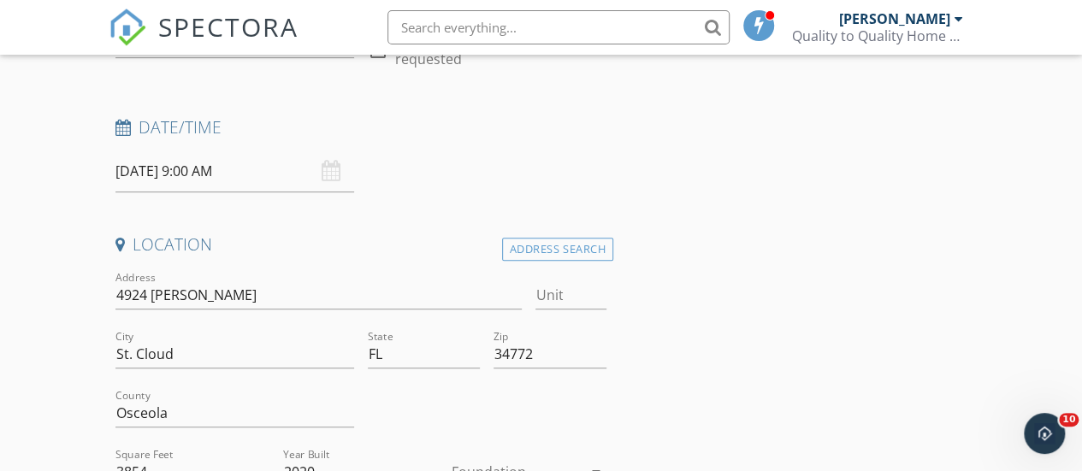
scroll to position [321, 0]
drag, startPoint x: 171, startPoint y: 421, endPoint x: 98, endPoint y: 415, distance: 72.9
paste input "4762"
type input "4762"
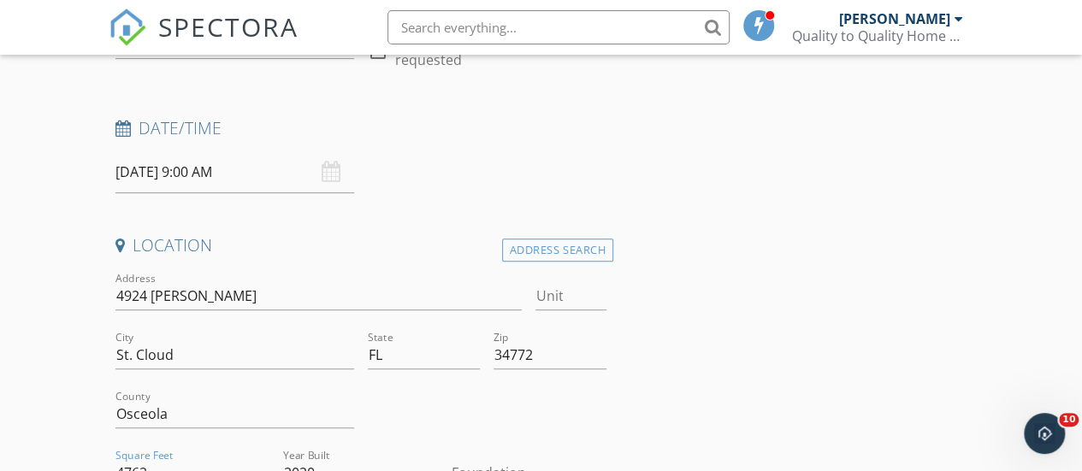
click at [592, 463] on icon "arrow_drop_down" at bounding box center [596, 473] width 21 height 21
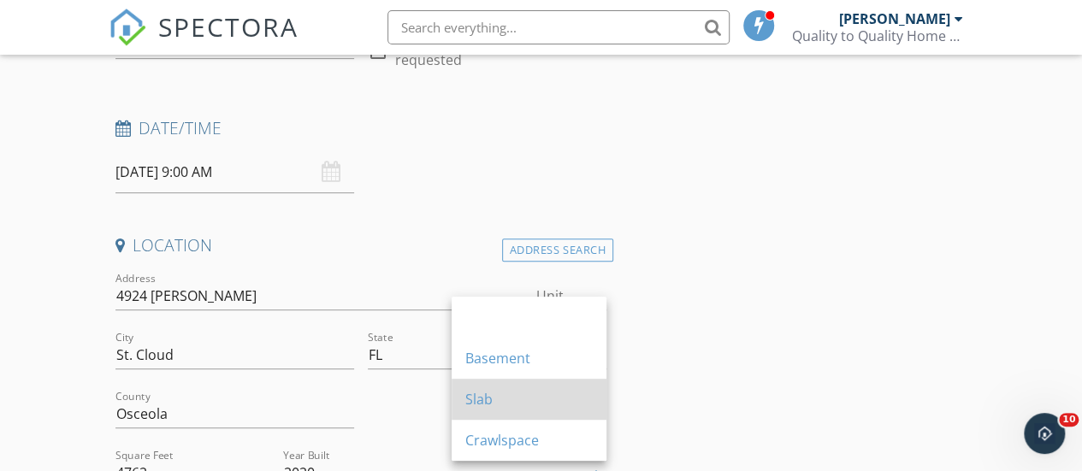
click at [546, 399] on div "Slab" at bounding box center [528, 399] width 127 height 21
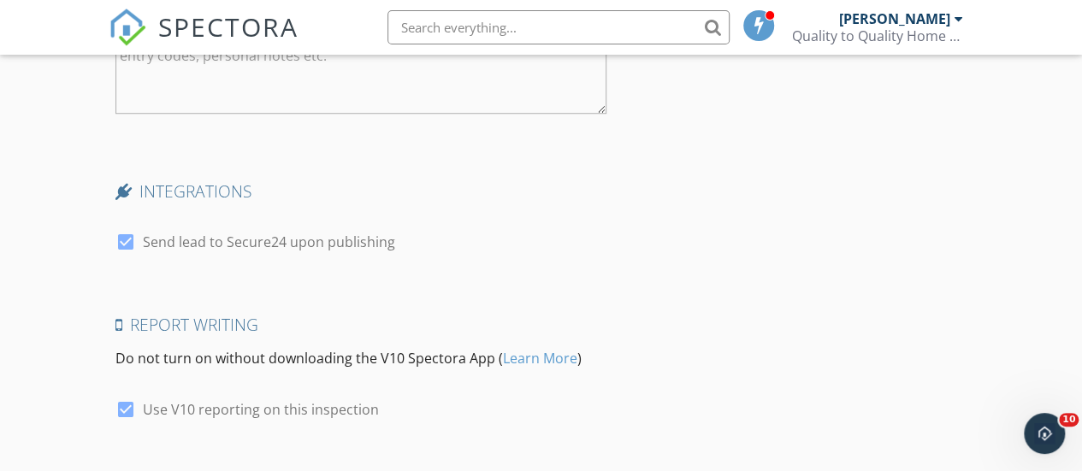
scroll to position [3986, 0]
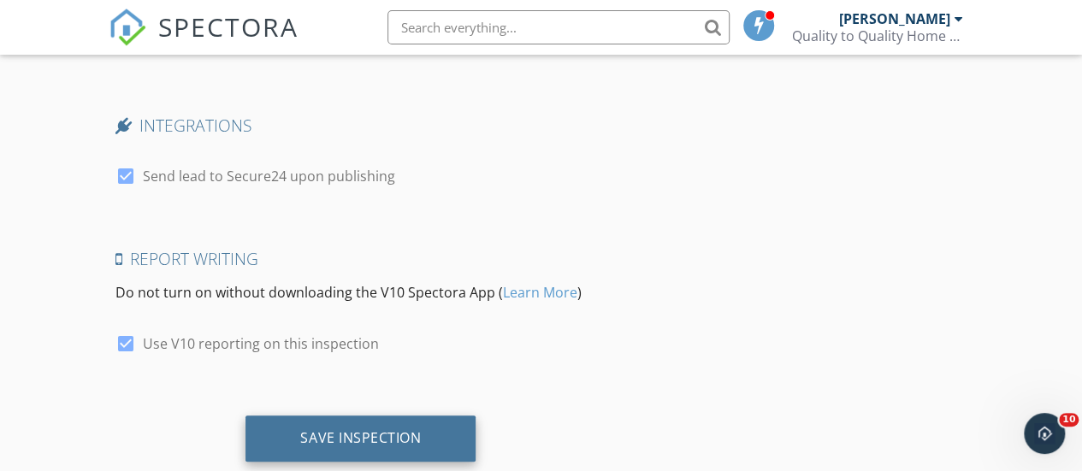
click at [450, 416] on div "Save Inspection" at bounding box center [360, 439] width 230 height 46
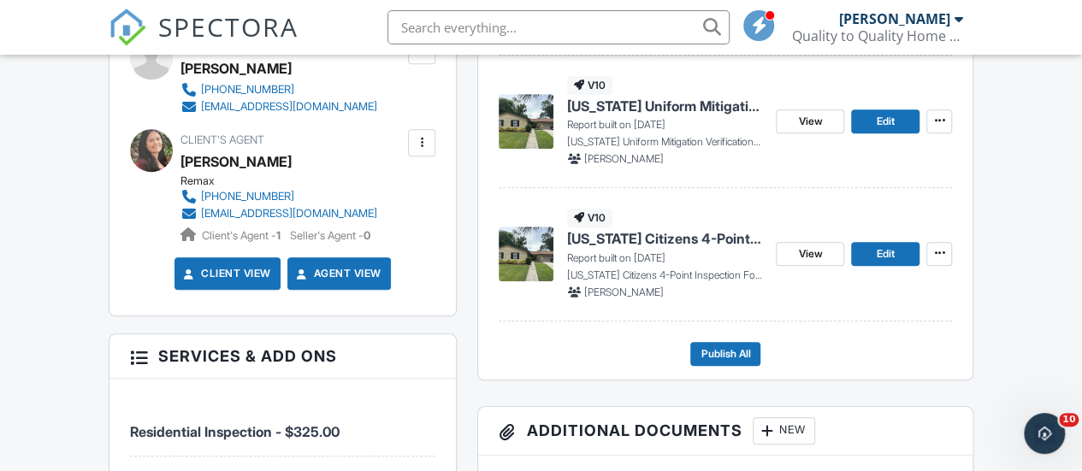
click at [516, 281] on img at bounding box center [525, 254] width 55 height 55
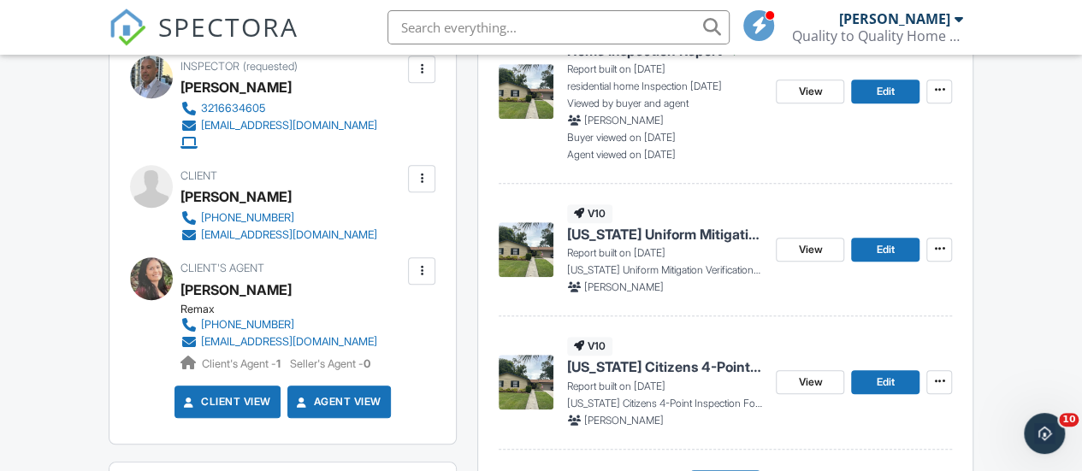
scroll to position [587, 0]
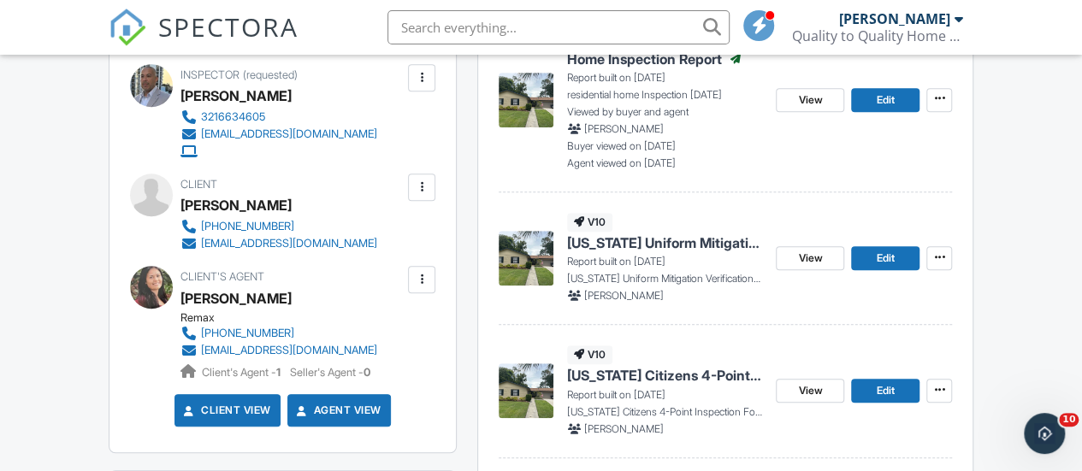
click at [670, 68] on span "Home Inspection Report" at bounding box center [644, 59] width 155 height 19
